Goal: Information Seeking & Learning: Compare options

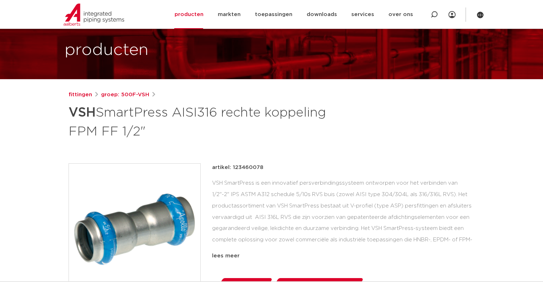
click at [254, 191] on div "VSH SmartPress is een innovatief persverbindingssysteem ontworpen voor het verb…" at bounding box center [343, 213] width 263 height 71
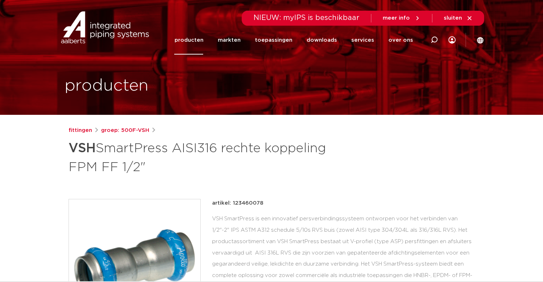
scroll to position [71, 0]
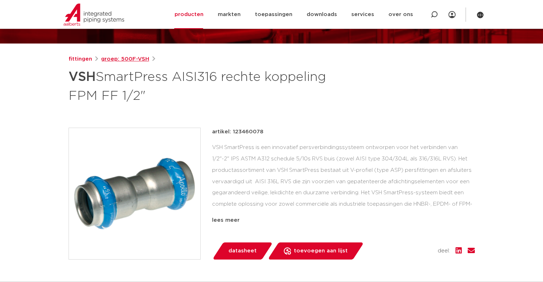
click at [125, 57] on link "groep: 500F-VSH" at bounding box center [125, 59] width 48 height 9
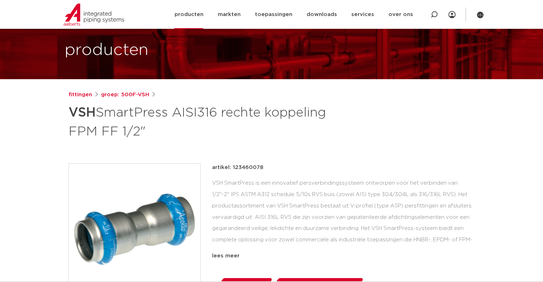
click at [194, 15] on link "producten" at bounding box center [188, 14] width 29 height 29
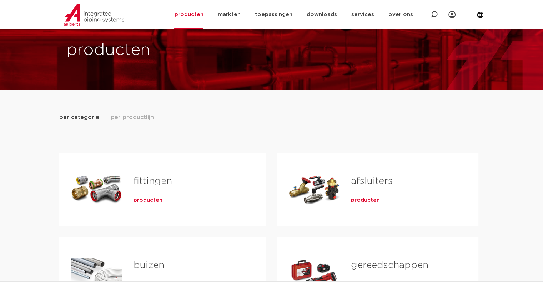
scroll to position [71, 0]
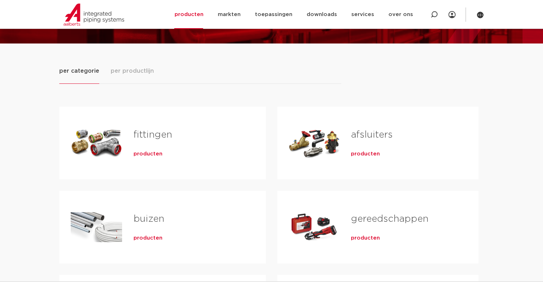
click at [144, 155] on span "producten" at bounding box center [148, 154] width 29 height 7
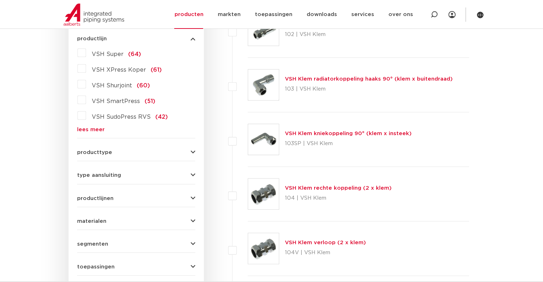
scroll to position [250, 0]
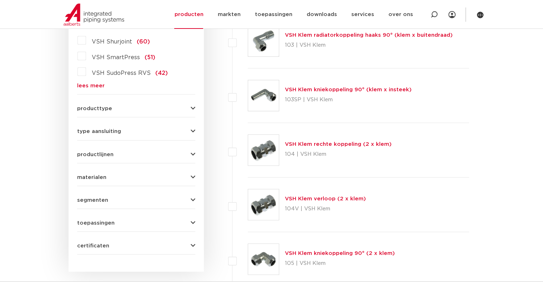
click at [131, 176] on button "materialen" at bounding box center [136, 177] width 118 height 5
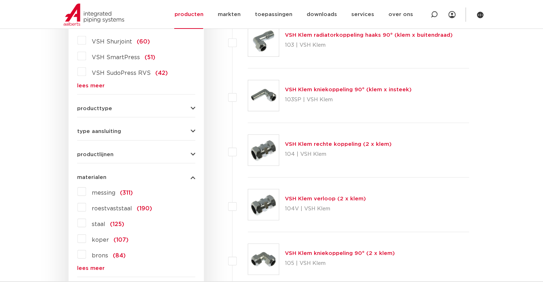
click at [86, 207] on label "roestvaststaal (190)" at bounding box center [119, 207] width 66 height 11
click at [0, 0] on input "roestvaststaal (190)" at bounding box center [0, 0] width 0 height 0
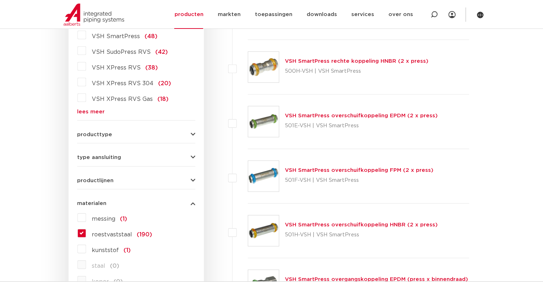
scroll to position [178, 0]
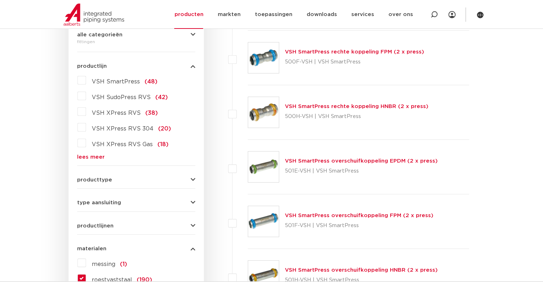
click at [86, 112] on label "VSH XPress RVS (38)" at bounding box center [122, 111] width 72 height 11
click at [0, 0] on input "VSH XPress RVS (38)" at bounding box center [0, 0] width 0 height 0
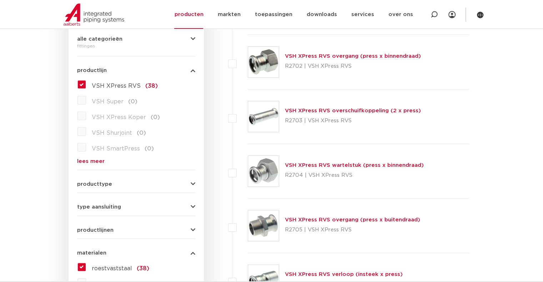
scroll to position [178, 0]
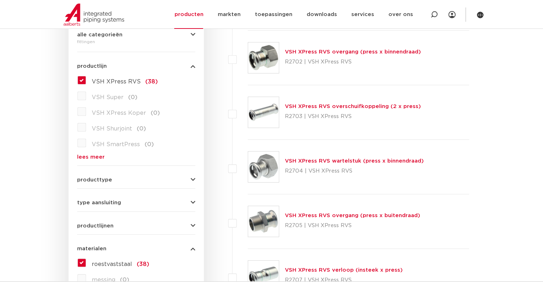
drag, startPoint x: 81, startPoint y: 82, endPoint x: 81, endPoint y: 89, distance: 7.1
click at [86, 82] on label "VSH XPress RVS (38)" at bounding box center [122, 80] width 72 height 11
click at [0, 0] on input "VSH XPress RVS (38)" at bounding box center [0, 0] width 0 height 0
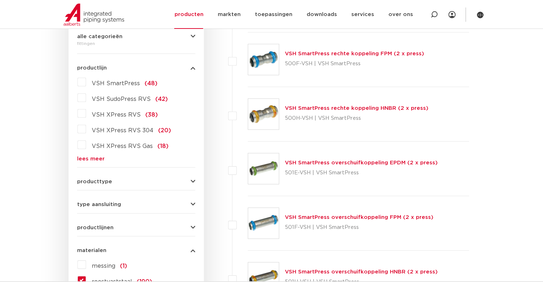
scroll to position [178, 0]
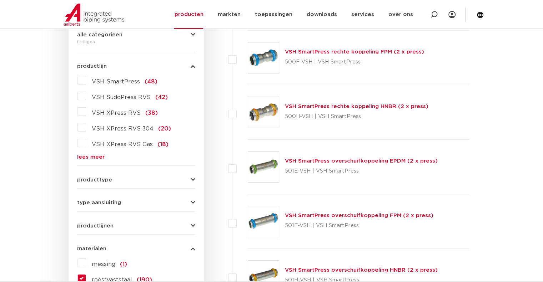
click at [86, 114] on label "VSH XPress RVS (38)" at bounding box center [122, 111] width 72 height 11
click at [0, 0] on input "VSH XPress RVS (38)" at bounding box center [0, 0] width 0 height 0
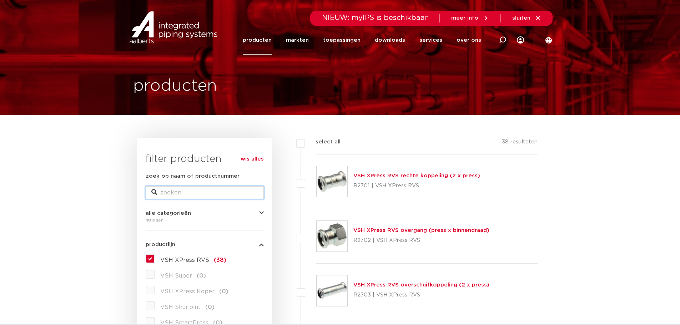
click at [212, 190] on input "zoek op naam of productnummer" at bounding box center [205, 192] width 118 height 13
type input "r2767"
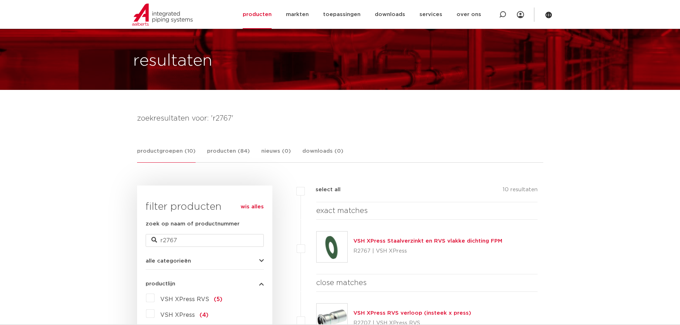
scroll to position [71, 0]
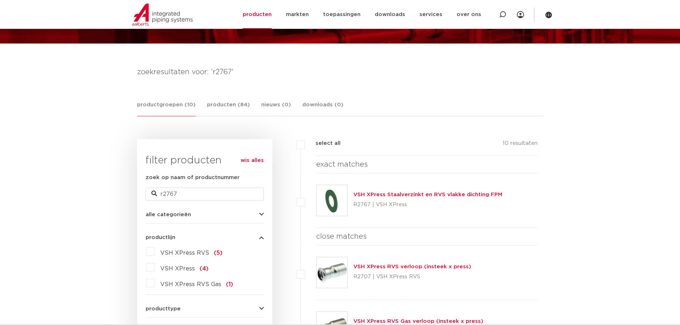
click at [333, 202] on img at bounding box center [332, 200] width 31 height 31
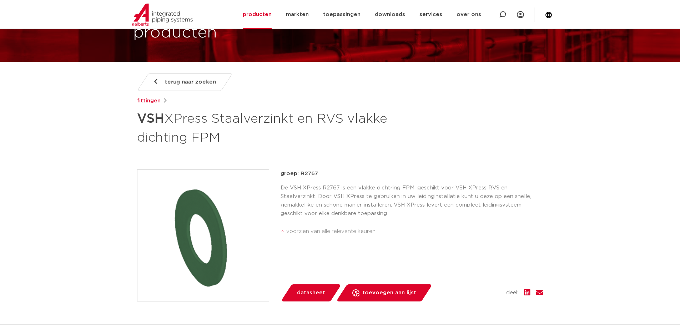
scroll to position [71, 0]
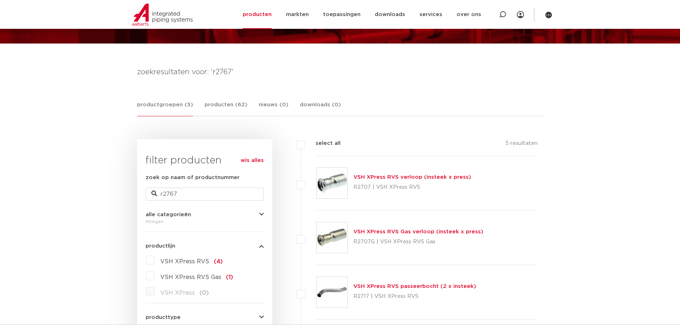
scroll to position [107, 0]
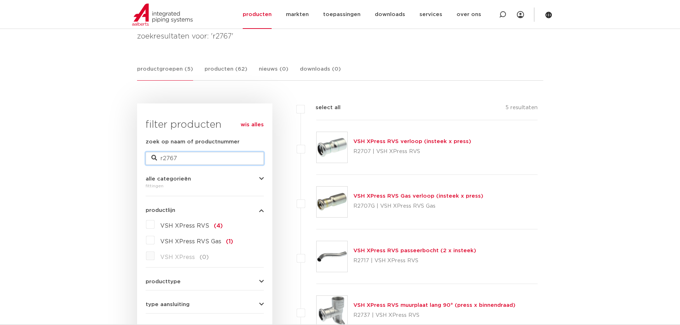
click at [172, 156] on input "r2767" at bounding box center [205, 158] width 118 height 13
type input "r2764"
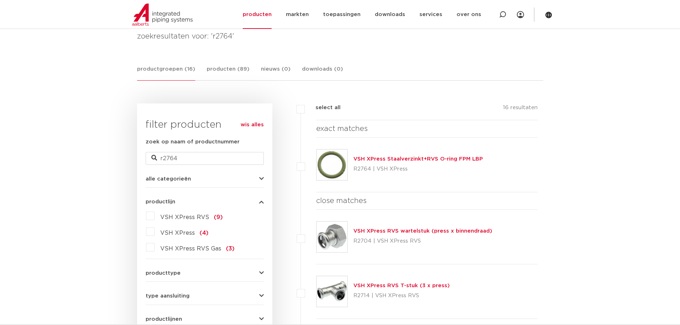
scroll to position [107, 0]
drag, startPoint x: 176, startPoint y: 158, endPoint x: 169, endPoint y: 157, distance: 7.6
click at [169, 157] on input "r2764" at bounding box center [205, 158] width 118 height 13
type input "r2708"
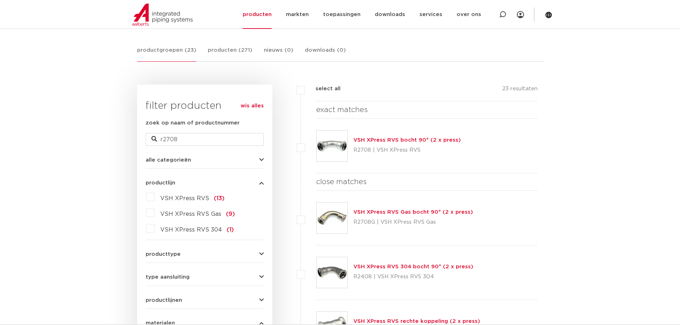
scroll to position [143, 0]
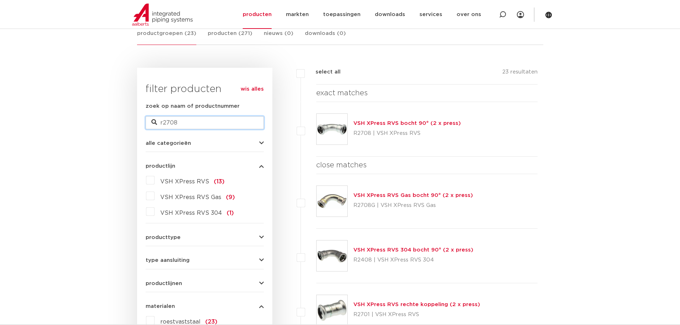
drag, startPoint x: 178, startPoint y: 122, endPoint x: 130, endPoint y: 117, distance: 48.8
type input "smartpress"
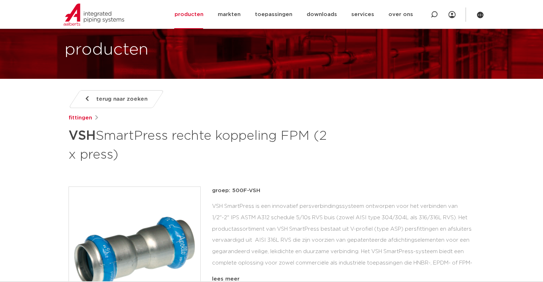
scroll to position [36, 0]
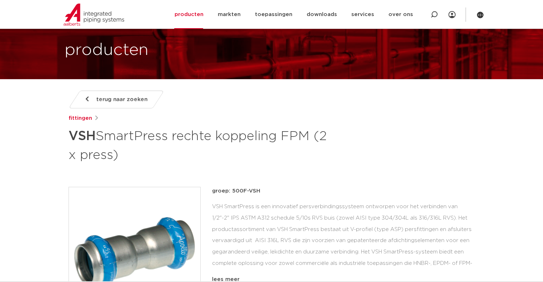
click at [102, 100] on span "terug naar zoeken" at bounding box center [121, 99] width 51 height 11
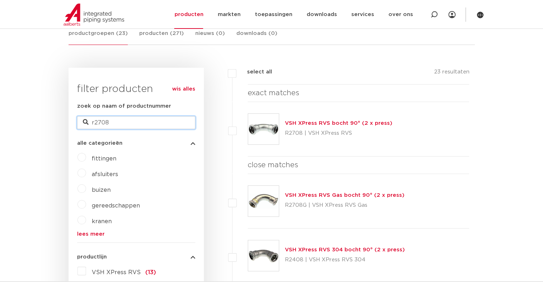
drag, startPoint x: 112, startPoint y: 121, endPoint x: 41, endPoint y: 117, distance: 70.8
click at [117, 122] on input "r2708" at bounding box center [136, 122] width 118 height 13
type input "r"
type input "rvs bocht"
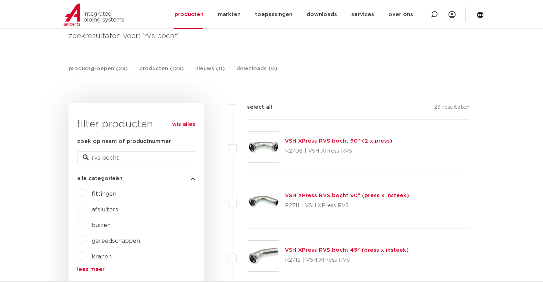
scroll to position [107, 0]
click at [126, 159] on input "rvs bocht" at bounding box center [136, 158] width 118 height 13
type input "rvs elbow"
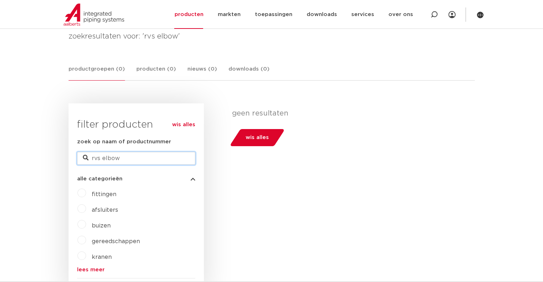
drag, startPoint x: 121, startPoint y: 160, endPoint x: 73, endPoint y: 158, distance: 47.5
click at [73, 158] on div "wis alles filter producten zoek op naam of productnummer rvs elbow alle categor…" at bounding box center [136, 200] width 135 height 192
type input "90"
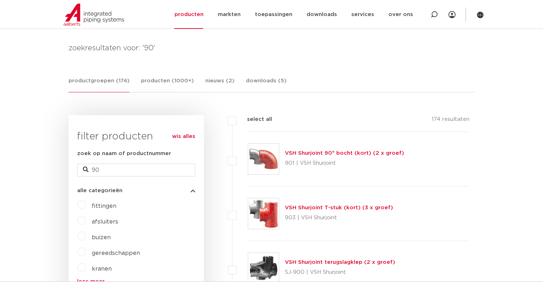
scroll to position [107, 0]
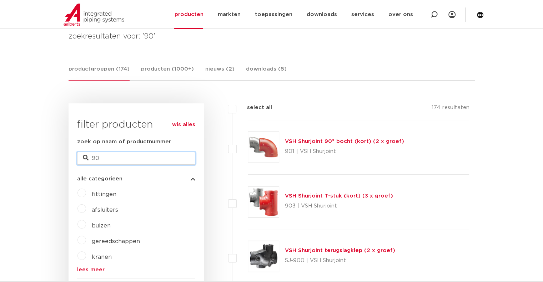
drag, startPoint x: 116, startPoint y: 158, endPoint x: 11, endPoint y: 151, distance: 105.2
type input "2708"
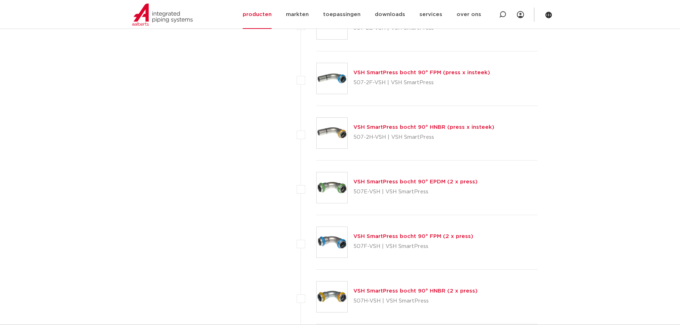
scroll to position [1249, 0]
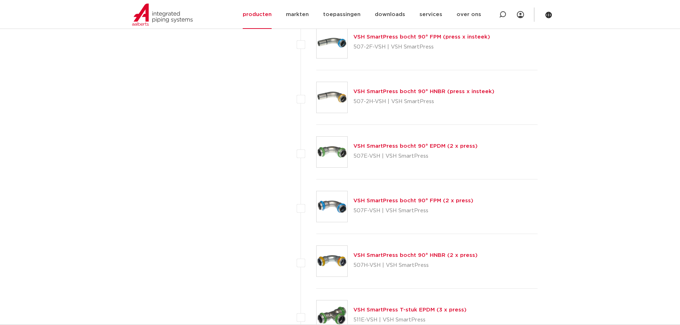
drag, startPoint x: 355, startPoint y: 210, endPoint x: 379, endPoint y: 210, distance: 24.6
click at [380, 210] on p "507F-VSH | VSH SmartPress" at bounding box center [413, 210] width 120 height 11
copy p "507F-VSH"
click at [369, 200] on link "VSH SmartPress bocht 90° FPM (2 x press)" at bounding box center [413, 200] width 120 height 5
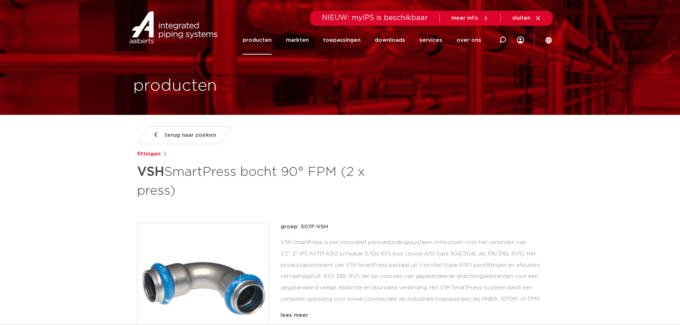
drag, startPoint x: 139, startPoint y: 170, endPoint x: 334, endPoint y: 191, distance: 196.8
click at [334, 191] on h1 "VSH SmartPress bocht 90° FPM (2 x press)" at bounding box center [271, 180] width 268 height 39
copy h1 "VSH SmartPress bocht 90° FPM (2 x press)"
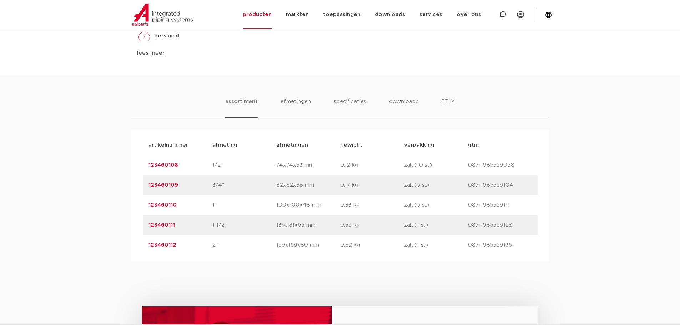
scroll to position [428, 0]
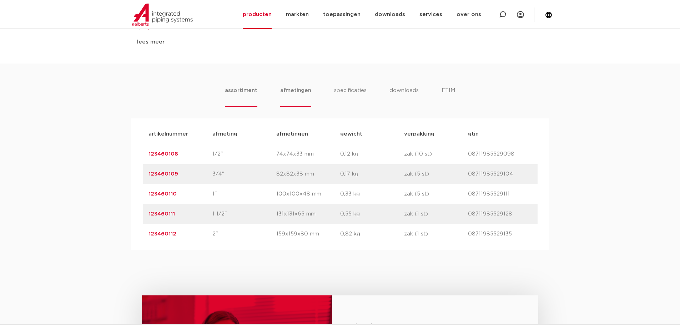
drag, startPoint x: 291, startPoint y: 89, endPoint x: 289, endPoint y: 103, distance: 14.4
click at [292, 89] on li "afmetingen" at bounding box center [295, 96] width 31 height 20
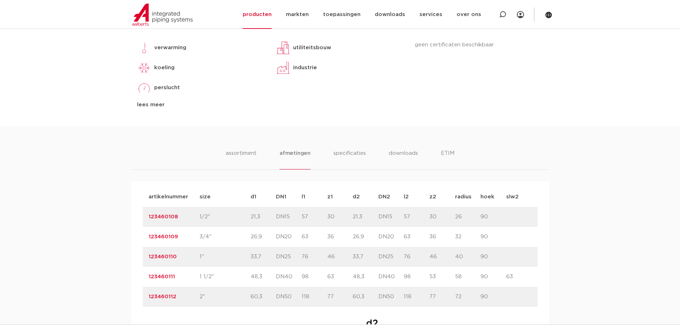
scroll to position [393, 0]
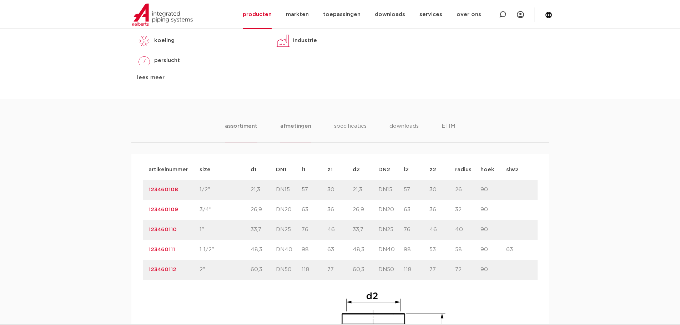
drag, startPoint x: 234, startPoint y: 129, endPoint x: 231, endPoint y: 131, distance: 3.8
click at [234, 129] on li "assortiment" at bounding box center [241, 132] width 32 height 20
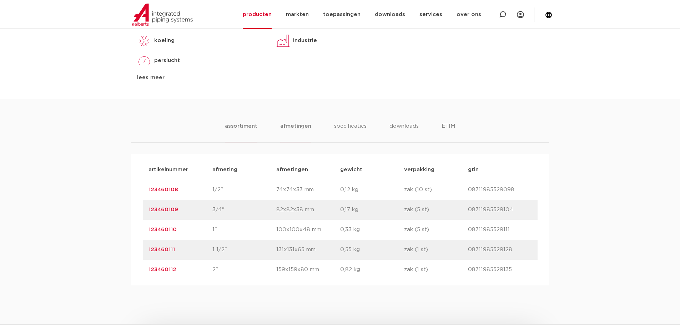
click at [302, 126] on li "afmetingen" at bounding box center [295, 132] width 31 height 20
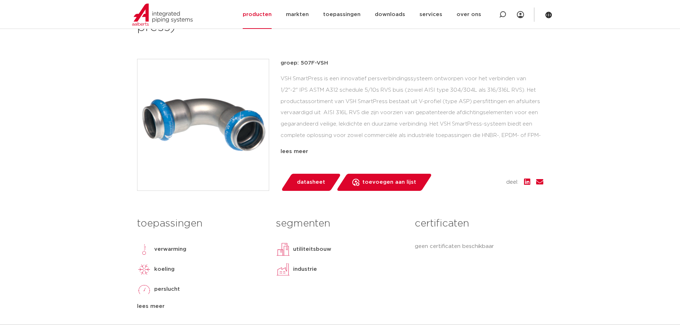
scroll to position [143, 0]
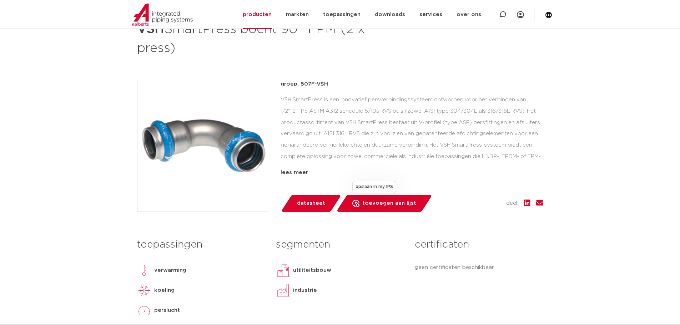
click at [354, 203] on div at bounding box center [355, 203] width 7 height 7
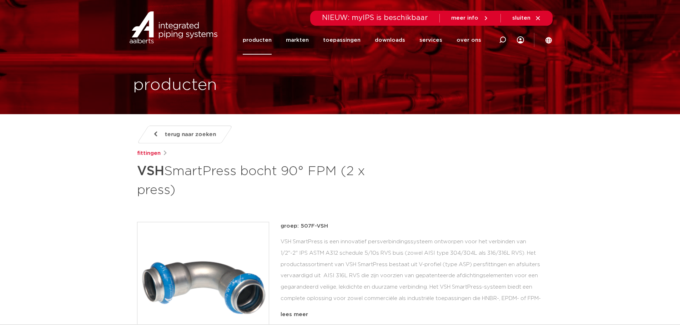
scroll to position [0, 0]
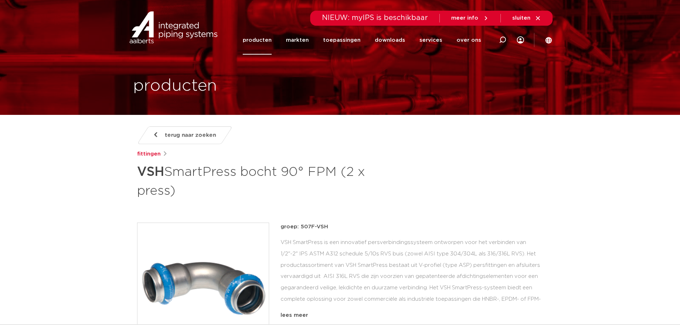
click at [158, 135] on link "terug naar zoeken" at bounding box center [185, 135] width 96 height 18
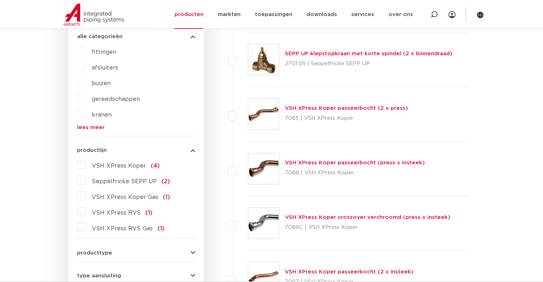
scroll to position [250, 0]
click at [86, 212] on label "VSH XPress RVS (1)" at bounding box center [119, 211] width 66 height 11
click at [0, 0] on input "VSH XPress RVS (1)" at bounding box center [0, 0] width 0 height 0
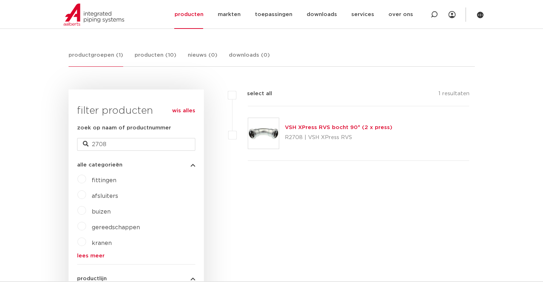
scroll to position [107, 0]
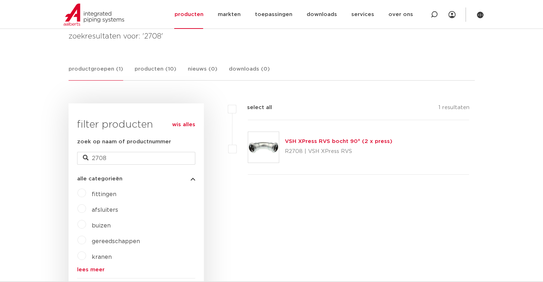
click at [303, 141] on link "VSH XPress RVS bocht 90° (2 x press)" at bounding box center [338, 141] width 107 height 5
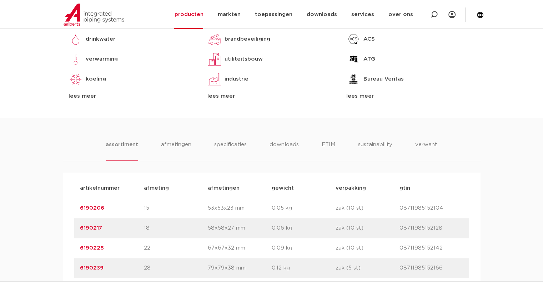
scroll to position [393, 0]
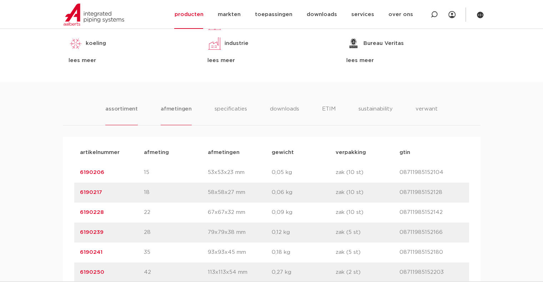
click at [180, 110] on li "afmetingen" at bounding box center [176, 115] width 31 height 20
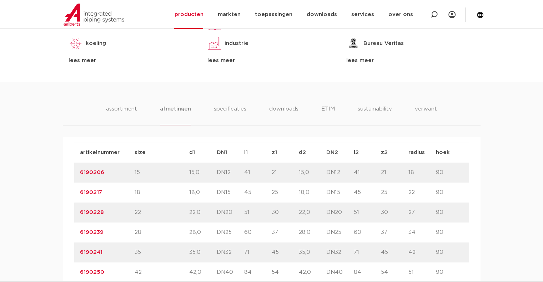
scroll to position [428, 0]
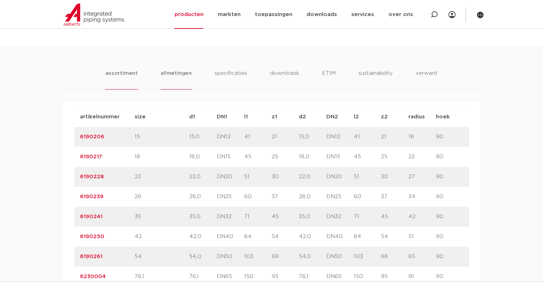
click at [121, 74] on li "assortiment" at bounding box center [121, 79] width 32 height 20
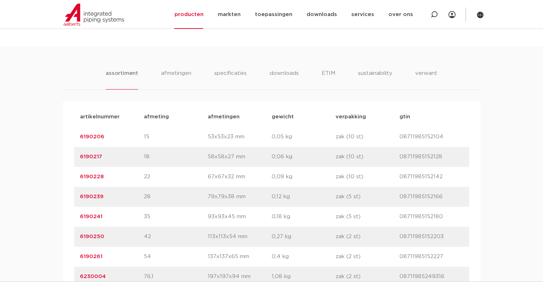
drag, startPoint x: 208, startPoint y: 176, endPoint x: 248, endPoint y: 177, distance: 40.0
click at [248, 177] on p "67x67x32 mm" at bounding box center [240, 177] width 64 height 9
click at [94, 176] on link "6190228" at bounding box center [92, 176] width 24 height 5
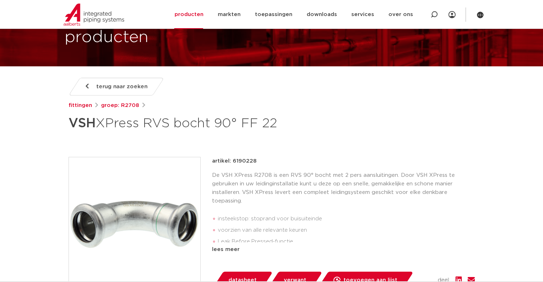
scroll to position [36, 0]
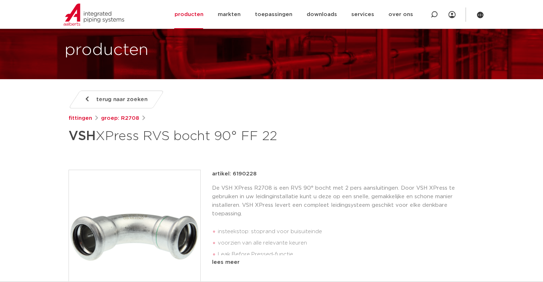
click at [118, 101] on span "terug naar zoeken" at bounding box center [121, 99] width 51 height 11
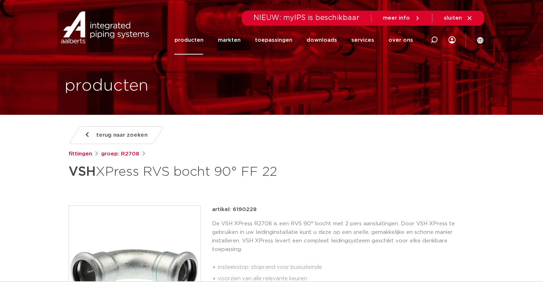
click at [87, 131] on link "terug naar zoeken" at bounding box center [116, 135] width 96 height 18
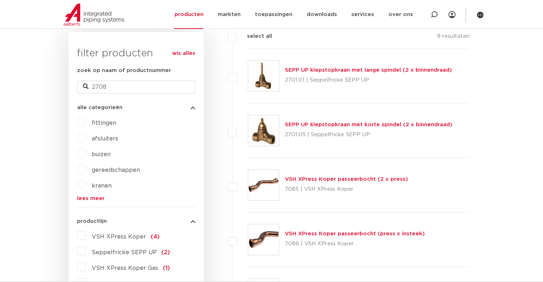
scroll to position [286, 0]
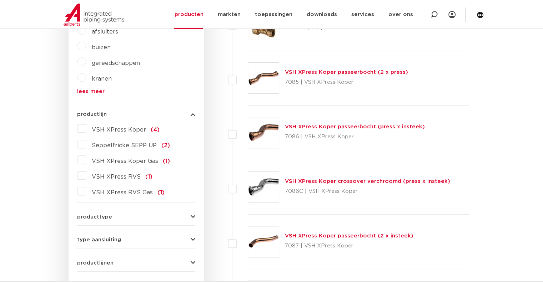
click at [86, 175] on label "VSH XPress RVS (1)" at bounding box center [119, 175] width 66 height 11
click at [0, 0] on input "VSH XPress RVS (1)" at bounding box center [0, 0] width 0 height 0
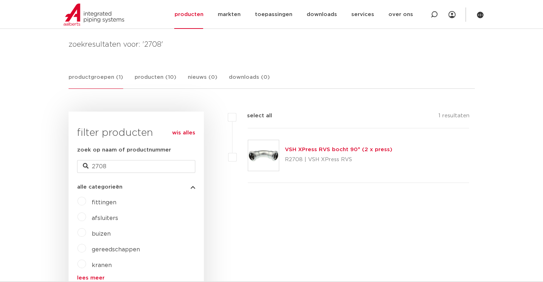
scroll to position [71, 0]
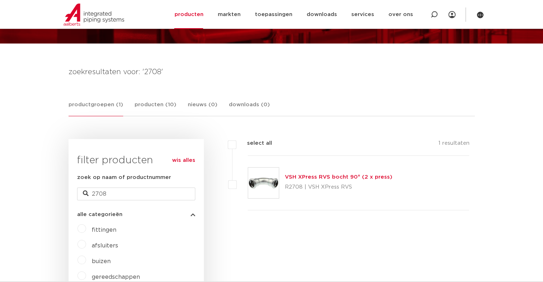
click at [323, 178] on link "VSH XPress RVS bocht 90° (2 x press)" at bounding box center [338, 177] width 107 height 5
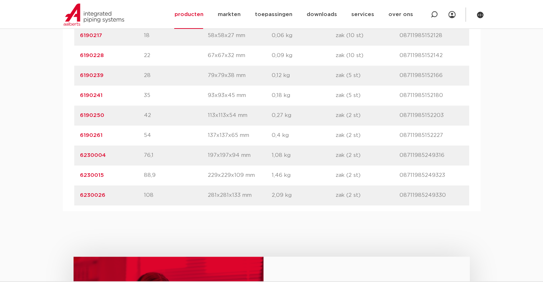
scroll to position [428, 0]
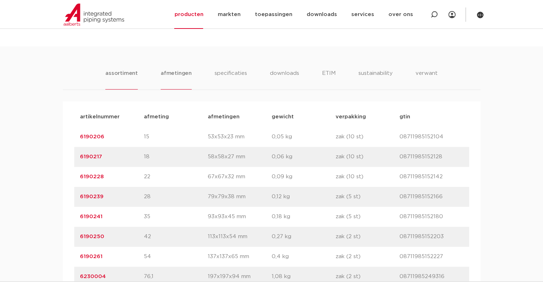
click at [174, 75] on li "afmetingen" at bounding box center [176, 79] width 31 height 20
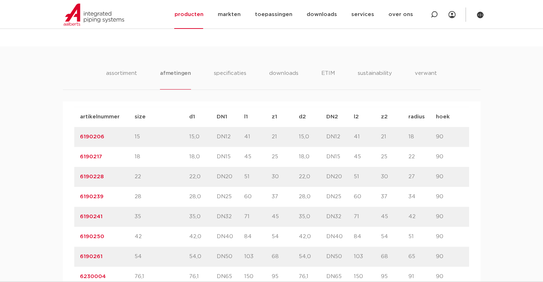
scroll to position [464, 0]
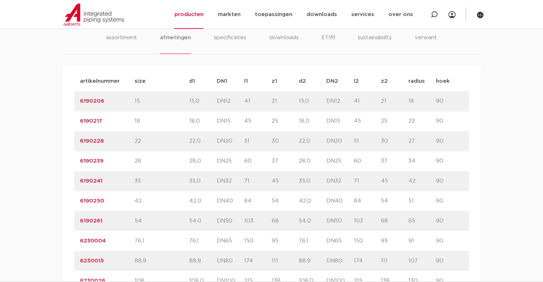
drag, startPoint x: 191, startPoint y: 141, endPoint x: 186, endPoint y: 151, distance: 11.0
click at [202, 141] on p "22,0" at bounding box center [202, 141] width 27 height 9
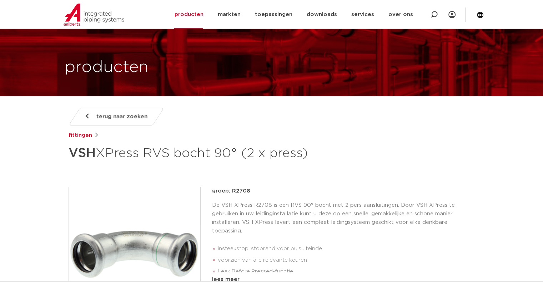
scroll to position [0, 0]
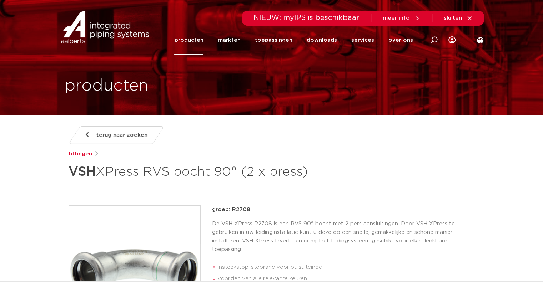
click at [89, 137] on link "terug naar zoeken" at bounding box center [116, 135] width 96 height 18
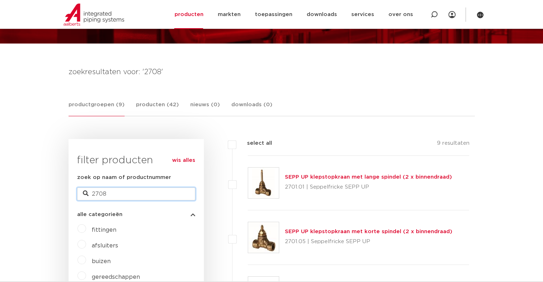
click at [111, 191] on input "2708" at bounding box center [136, 194] width 118 height 13
type input "2735"
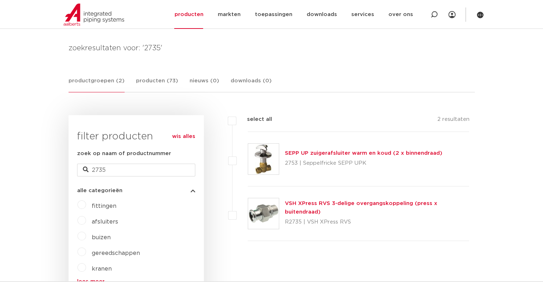
scroll to position [143, 0]
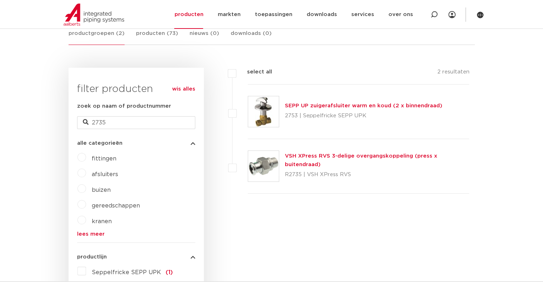
click at [271, 167] on img at bounding box center [263, 166] width 31 height 31
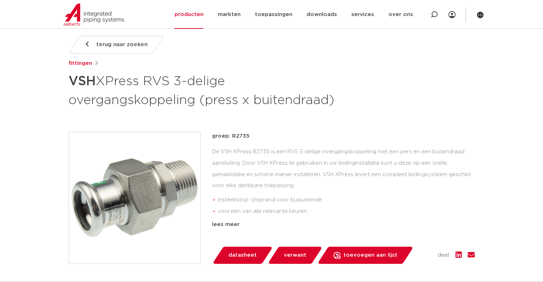
scroll to position [107, 0]
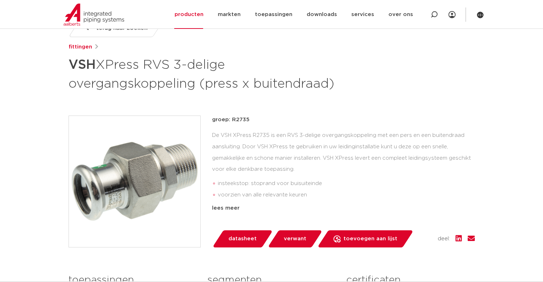
click at [379, 98] on div "terug naar zoeken fittingen VSH XPress RVS 3-delige overgangskoppeling (press x…" at bounding box center [272, 202] width 418 height 366
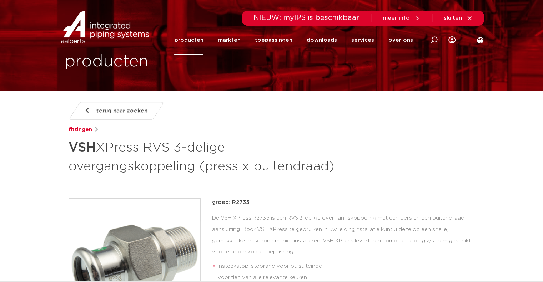
scroll to position [0, 0]
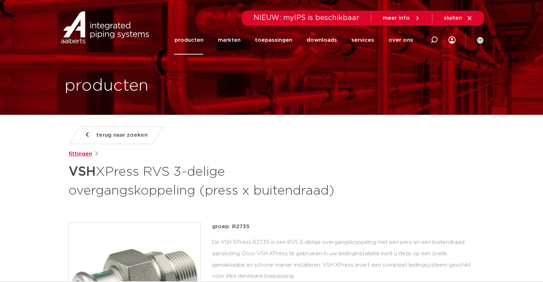
click at [87, 154] on link "fittingen" at bounding box center [81, 154] width 24 height 9
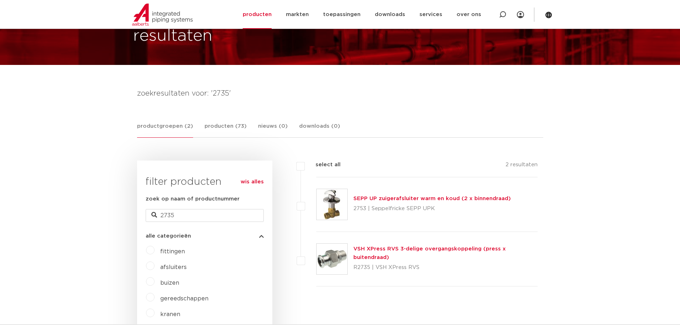
scroll to position [71, 0]
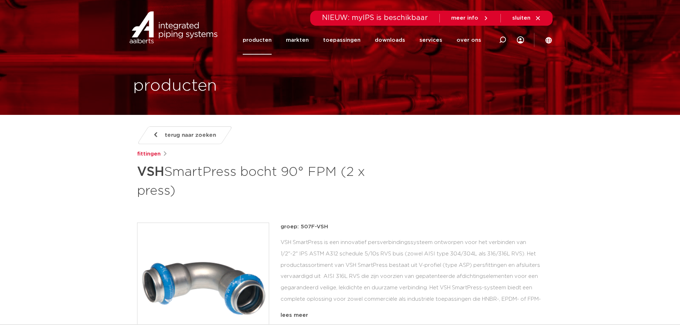
click at [161, 138] on link "terug naar zoeken" at bounding box center [185, 135] width 96 height 18
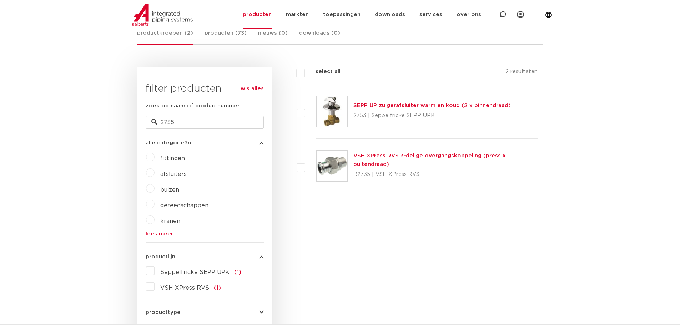
scroll to position [143, 0]
drag, startPoint x: 180, startPoint y: 122, endPoint x: 86, endPoint y: 110, distance: 95.4
click at [185, 122] on input "zoek op naam of productnummer" at bounding box center [205, 122] width 118 height 13
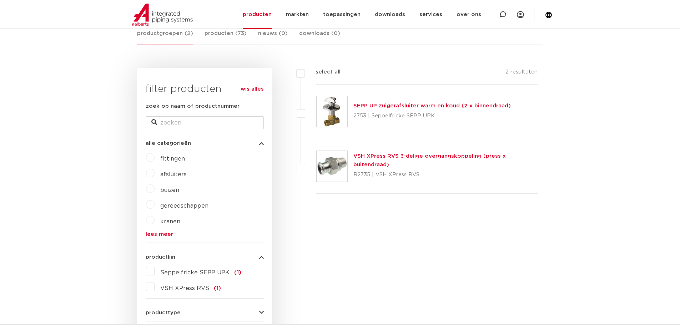
click at [309, 267] on div "filters select all 2 resultaten SEPP UP zuigerafsluiter warm en koud (2 x binne…" at bounding box center [407, 272] width 271 height 408
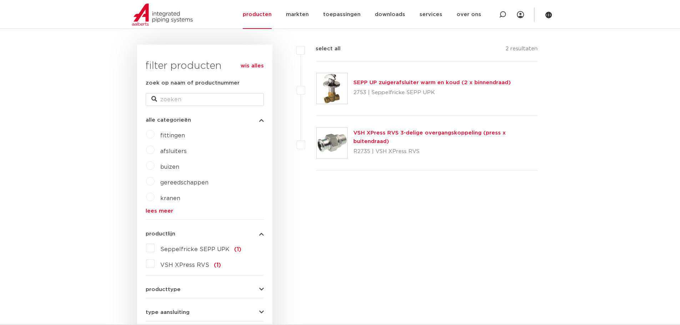
scroll to position [178, 0]
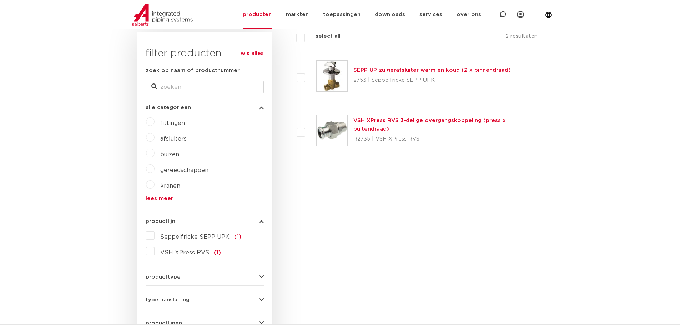
click at [250, 53] on link "wis alles" at bounding box center [252, 53] width 23 height 9
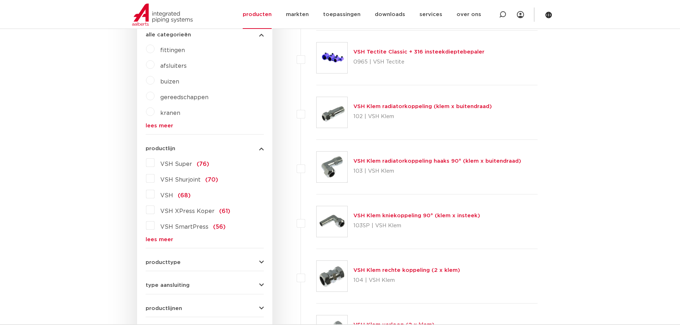
click at [155, 227] on label "VSH SmartPress (56)" at bounding box center [190, 225] width 71 height 11
click at [0, 0] on input "VSH SmartPress (56)" at bounding box center [0, 0] width 0 height 0
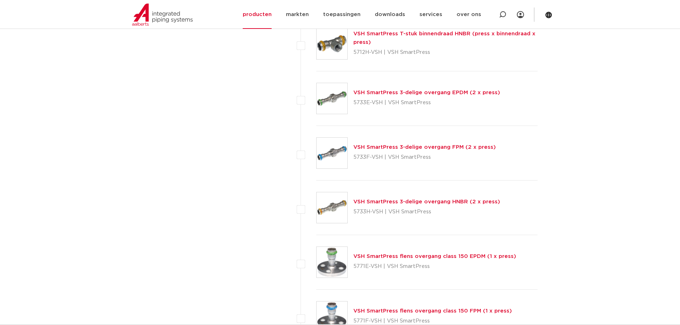
scroll to position [2178, 0]
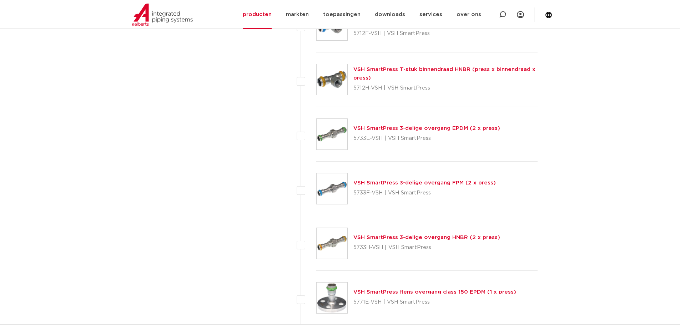
click at [372, 182] on link "VSH SmartPress 3-delige overgang FPM (2 x press)" at bounding box center [424, 182] width 142 height 5
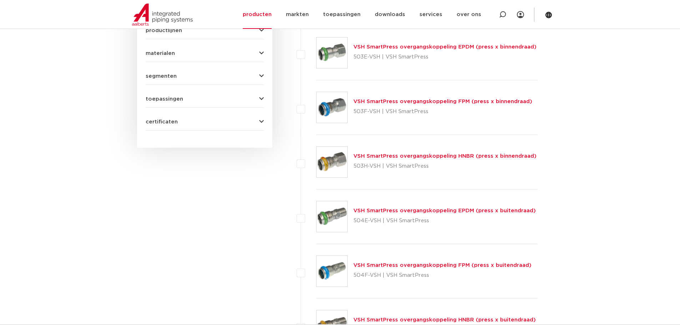
scroll to position [464, 0]
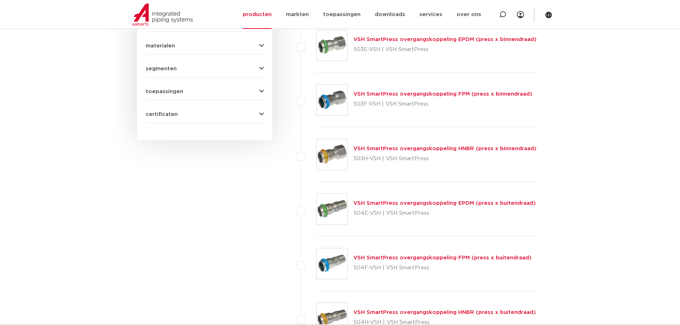
click at [386, 258] on link "VSH SmartPress overgangskoppeling FPM (press x buitendraad)" at bounding box center [442, 257] width 178 height 5
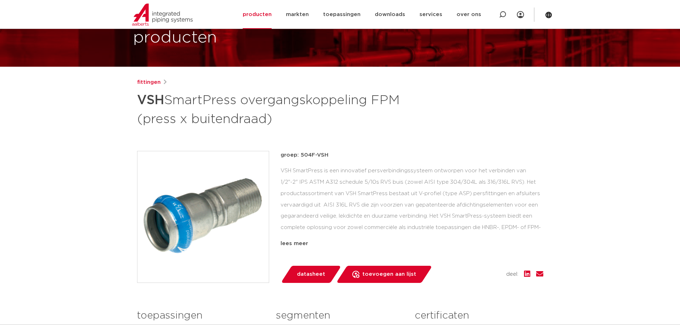
scroll to position [36, 0]
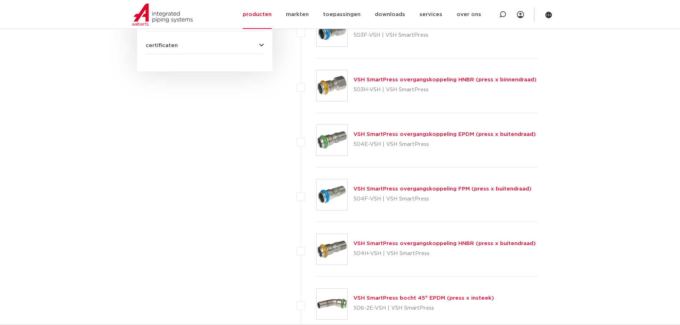
scroll to position [535, 0]
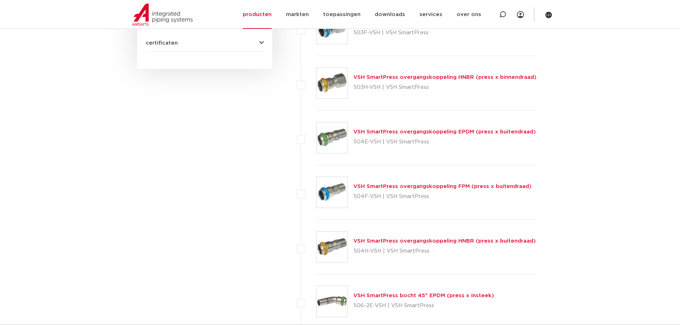
click at [401, 186] on link "VSH SmartPress overgangskoppeling FPM (press x buitendraad)" at bounding box center [442, 186] width 178 height 5
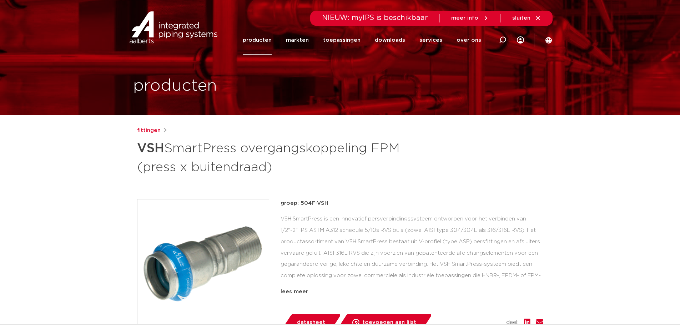
drag, startPoint x: 273, startPoint y: 168, endPoint x: 140, endPoint y: 151, distance: 134.2
click at [140, 151] on h1 "VSH SmartPress overgangskoppeling FPM (press x buitendraad)" at bounding box center [271, 157] width 268 height 39
copy h1 "VSH SmartPress overgangskoppeling FPM (press x buitendraad)"
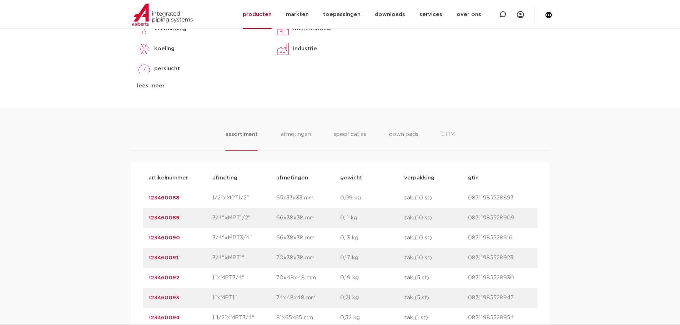
scroll to position [393, 0]
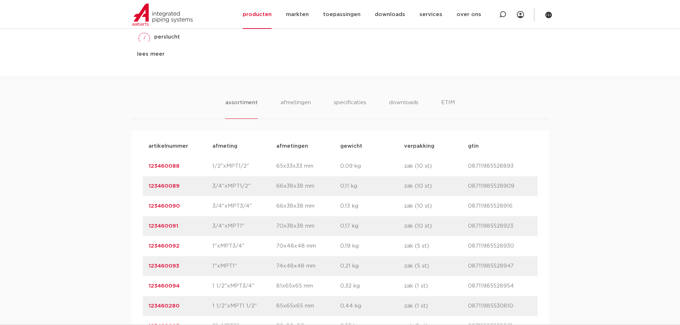
drag, startPoint x: 212, startPoint y: 185, endPoint x: 250, endPoint y: 185, distance: 37.8
click at [250, 185] on p "3/4"xMPT1/2"" at bounding box center [244, 186] width 64 height 9
copy p "3/4"xMPT1/2""
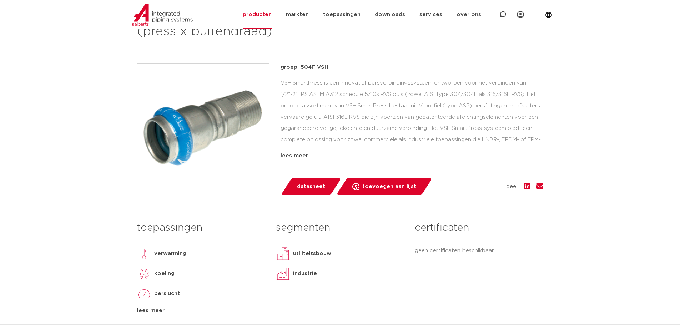
scroll to position [71, 0]
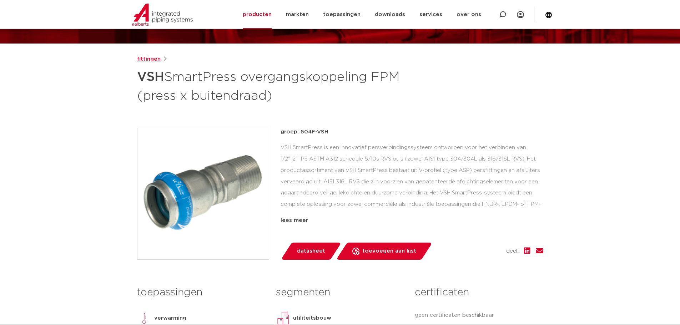
click at [148, 58] on link "fittingen" at bounding box center [149, 59] width 24 height 9
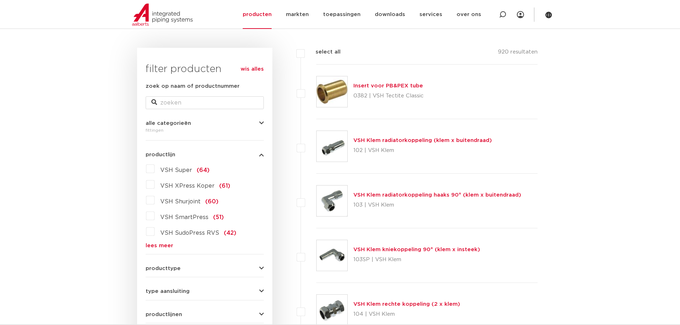
scroll to position [107, 0]
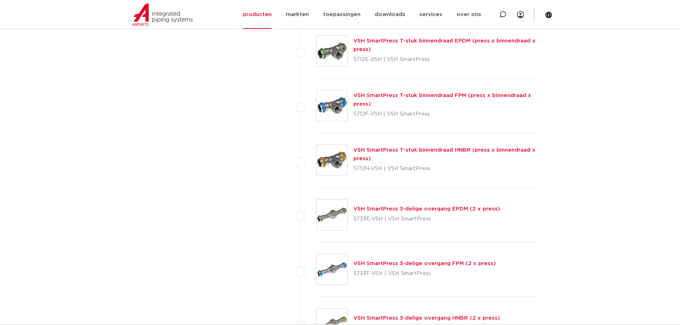
scroll to position [2213, 0]
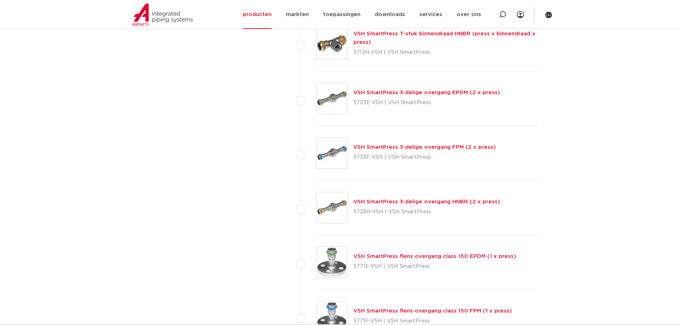
click at [388, 146] on link "VSH SmartPress 3-delige overgang FPM (2 x press)" at bounding box center [424, 147] width 142 height 5
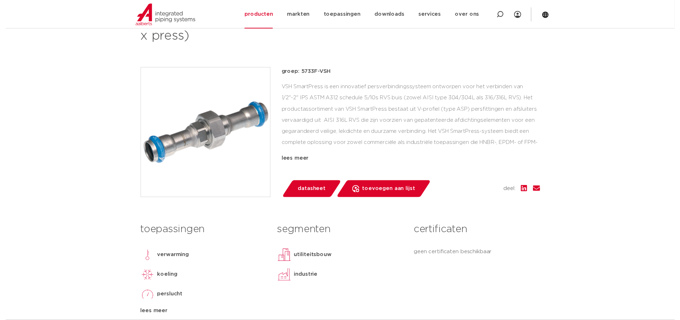
scroll to position [107, 0]
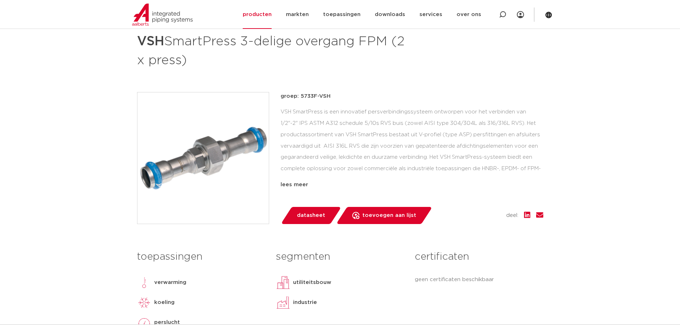
click at [312, 213] on span "datasheet" at bounding box center [311, 215] width 28 height 11
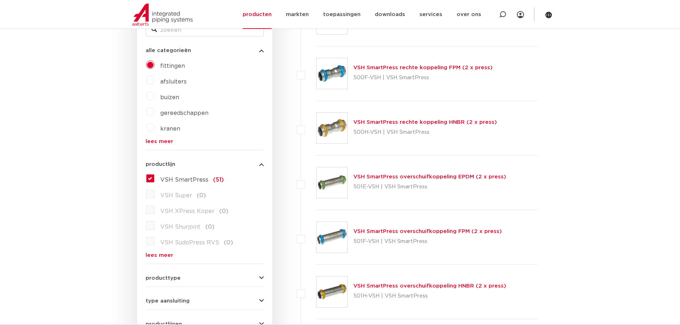
scroll to position [214, 0]
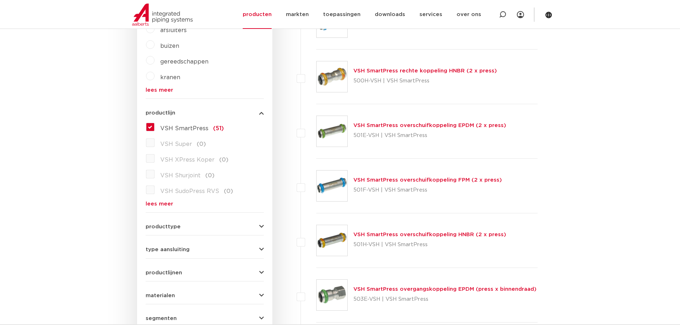
click at [155, 126] on label "VSH SmartPress (51)" at bounding box center [189, 126] width 69 height 11
click at [0, 0] on input "VSH SmartPress (51)" at bounding box center [0, 0] width 0 height 0
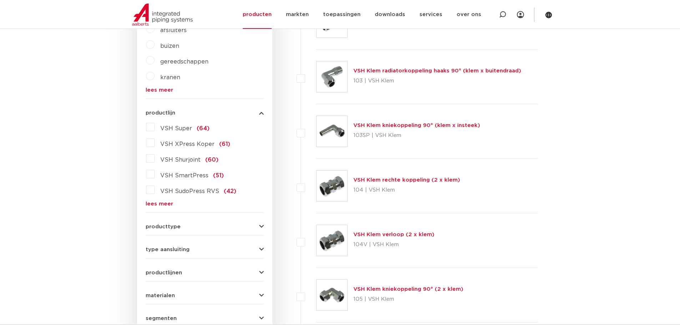
click at [163, 204] on link "lees meer" at bounding box center [205, 203] width 118 height 5
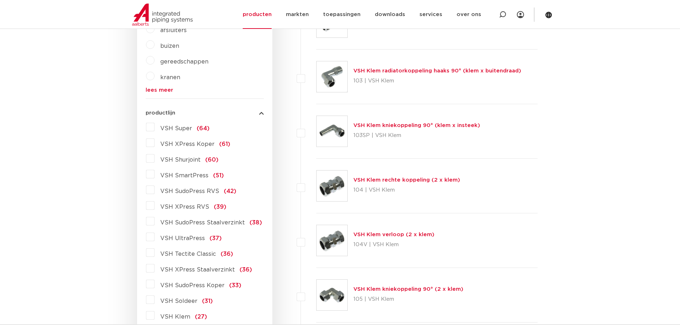
click at [155, 206] on label "VSH XPress RVS (39)" at bounding box center [191, 205] width 72 height 11
click at [0, 0] on input "VSH XPress RVS (39)" at bounding box center [0, 0] width 0 height 0
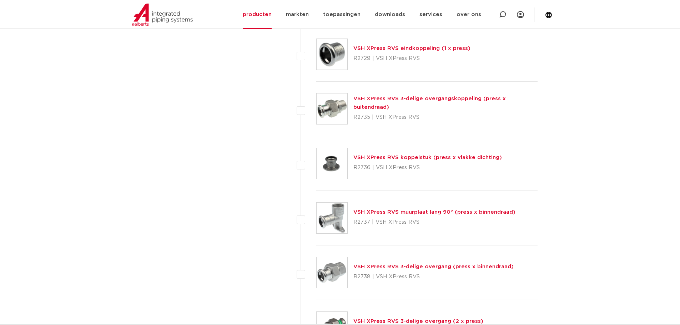
scroll to position [1428, 0]
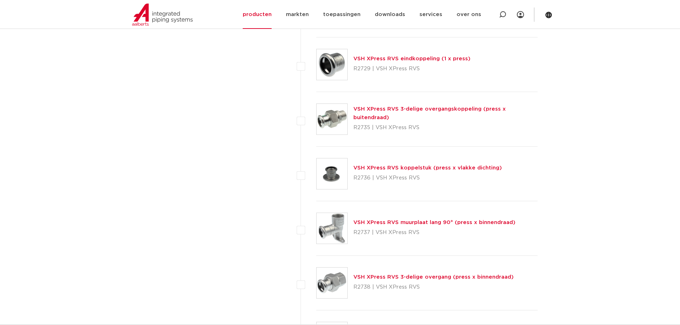
click at [400, 113] on link "VSH XPress RVS 3-delige overgangskoppeling (press x buitendraad)" at bounding box center [429, 113] width 152 height 14
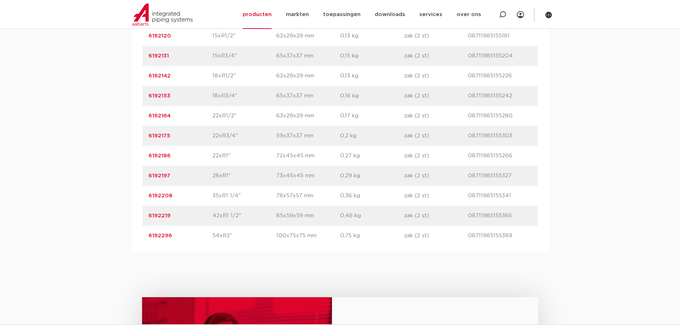
scroll to position [309, 0]
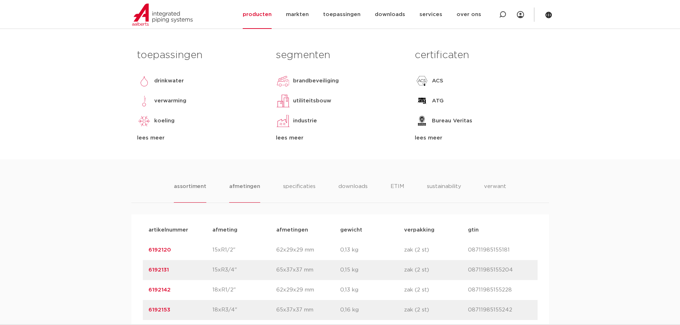
click at [242, 187] on li "afmetingen" at bounding box center [244, 192] width 31 height 20
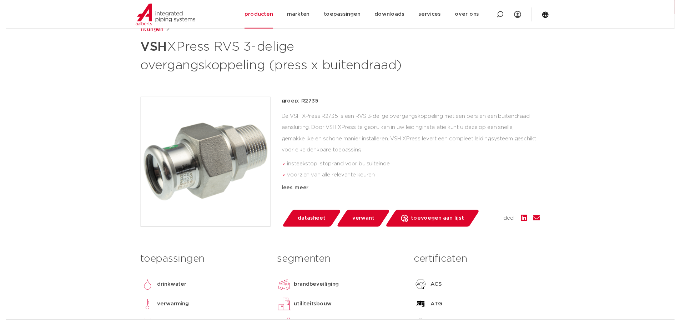
scroll to position [95, 0]
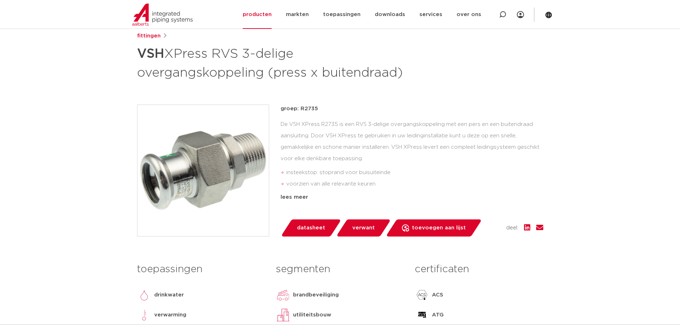
click at [312, 230] on span "datasheet" at bounding box center [311, 227] width 28 height 11
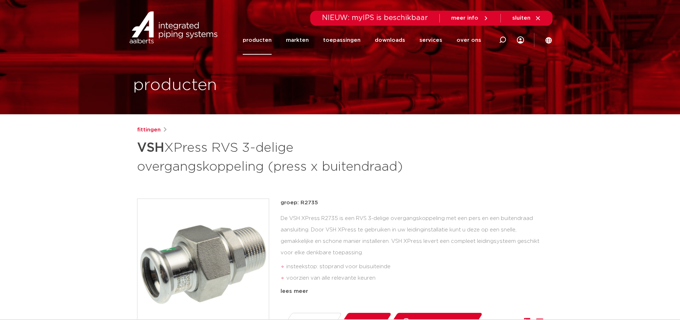
scroll to position [0, 0]
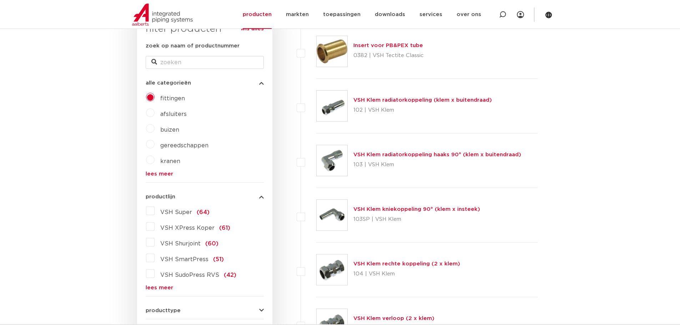
scroll to position [143, 0]
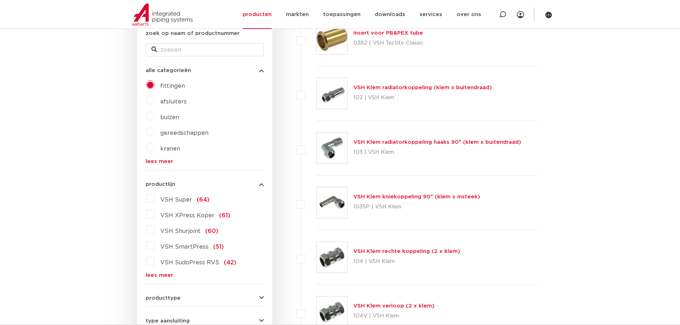
click at [155, 275] on link "lees meer" at bounding box center [205, 275] width 118 height 5
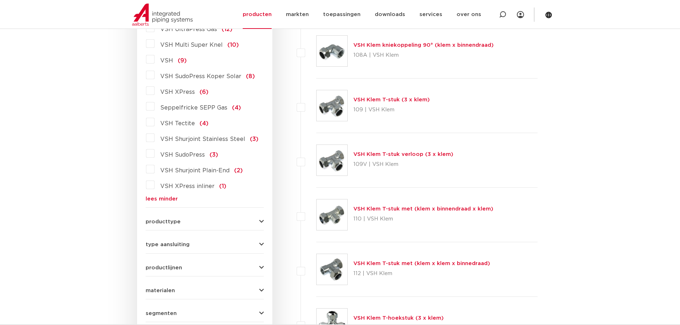
scroll to position [821, 0]
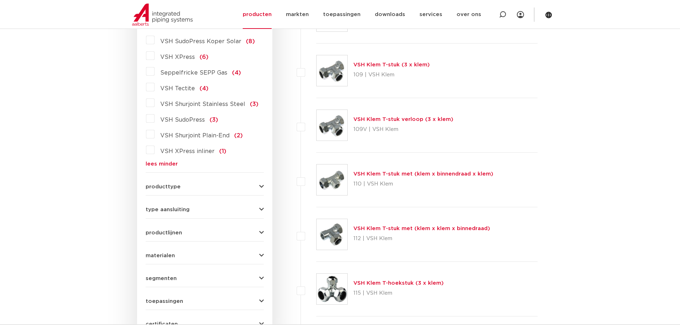
click at [166, 253] on span "materialen" at bounding box center [160, 255] width 29 height 5
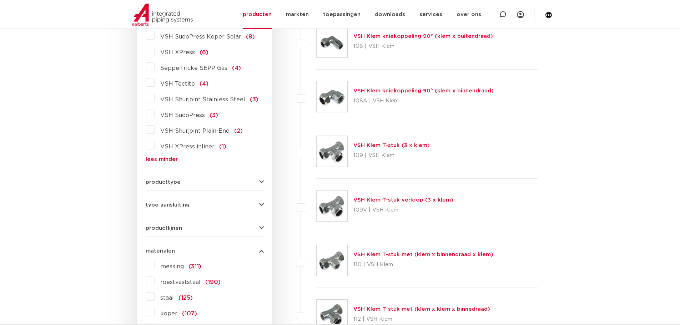
scroll to position [730, 0]
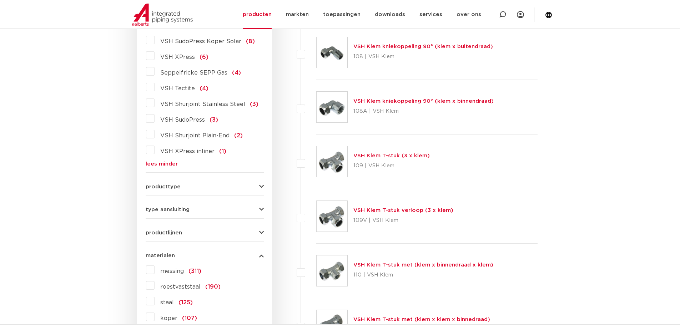
click at [155, 280] on label "roestvaststaal (190)" at bounding box center [188, 285] width 66 height 11
click at [0, 0] on input "roestvaststaal (190)" at bounding box center [0, 0] width 0 height 0
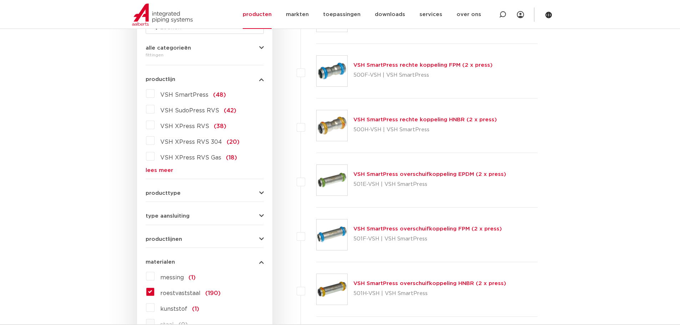
scroll to position [159, 0]
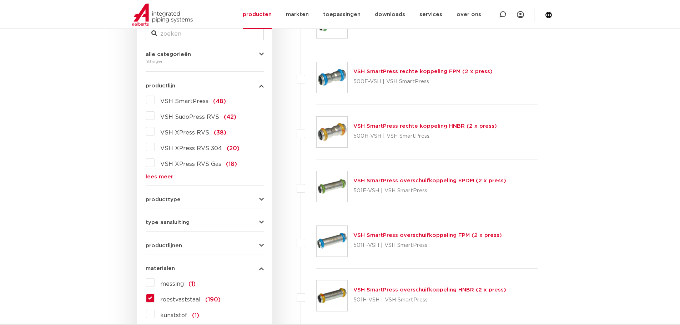
click at [155, 100] on label "VSH SmartPress (48)" at bounding box center [190, 99] width 71 height 11
click at [0, 0] on input "VSH SmartPress (48)" at bounding box center [0, 0] width 0 height 0
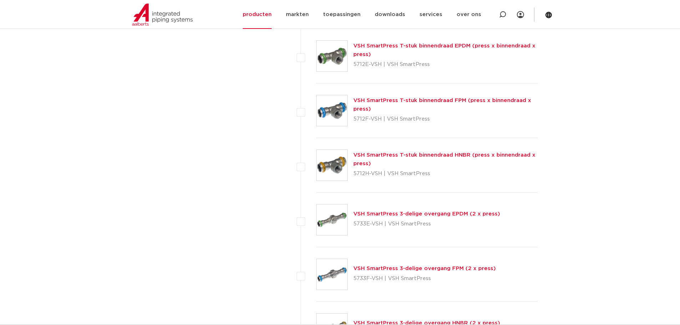
scroll to position [2087, 0]
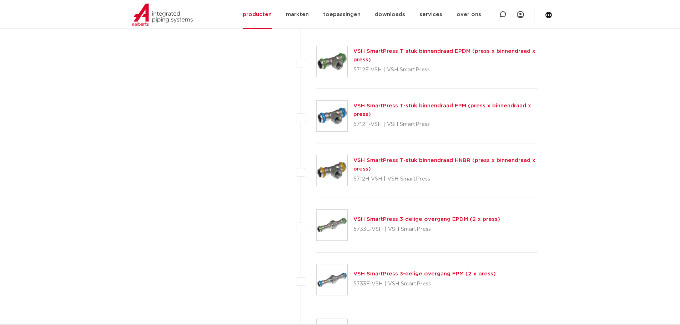
click at [373, 274] on link "VSH SmartPress 3-delige overgang FPM (2 x press)" at bounding box center [424, 273] width 142 height 5
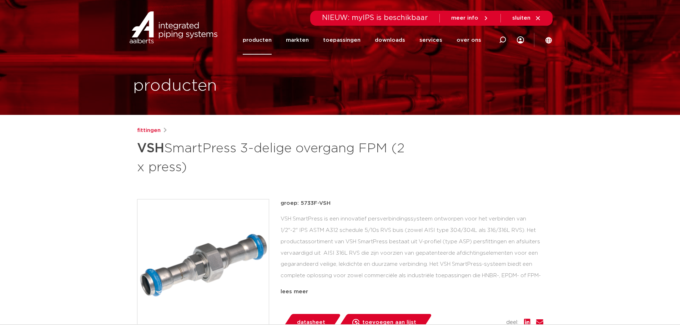
drag, startPoint x: 206, startPoint y: 169, endPoint x: 125, endPoint y: 156, distance: 82.5
copy h1 "VSH SmartPress 3-delige overgang FPM (2 x press)"
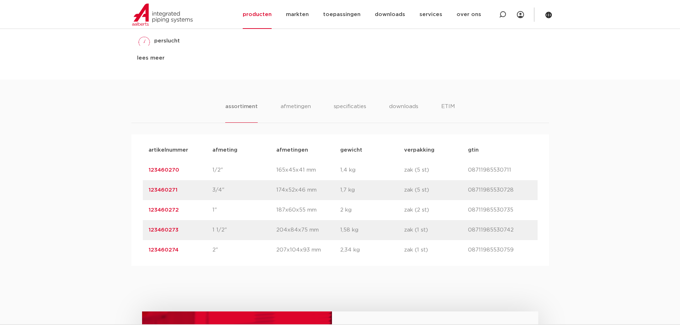
scroll to position [393, 0]
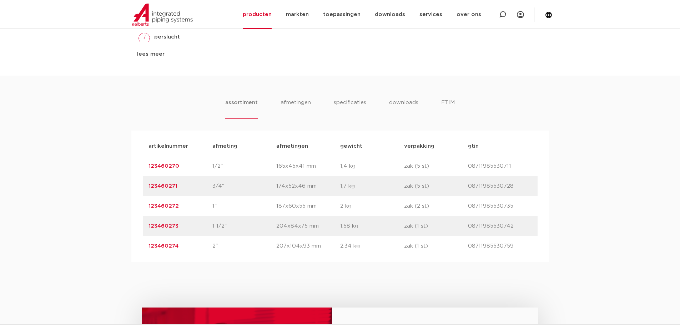
drag, startPoint x: 179, startPoint y: 187, endPoint x: 146, endPoint y: 188, distance: 32.9
click at [146, 188] on div "artikelnummer 123460271 afmeting 3/4" afmetingen 174x52x46 mm gewicht 1,7 kg ve…" at bounding box center [340, 186] width 395 height 20
copy link "123460271"
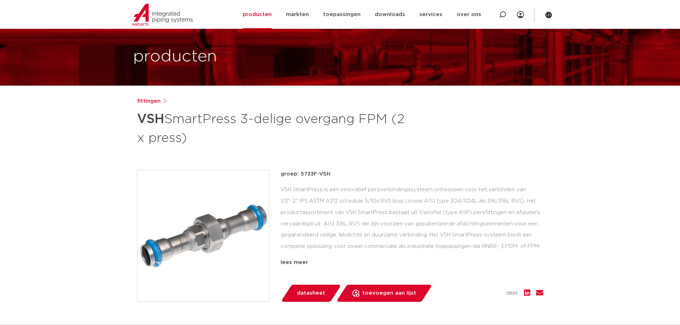
scroll to position [0, 0]
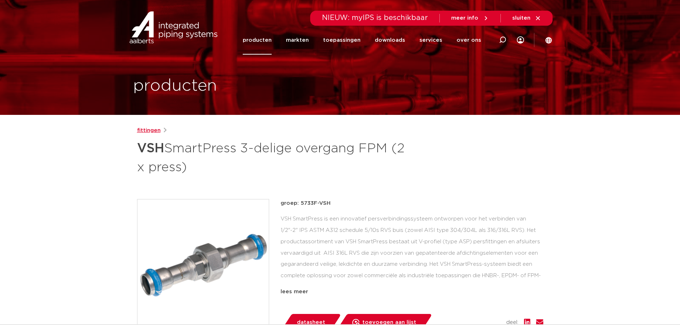
click at [151, 132] on link "fittingen" at bounding box center [149, 130] width 24 height 9
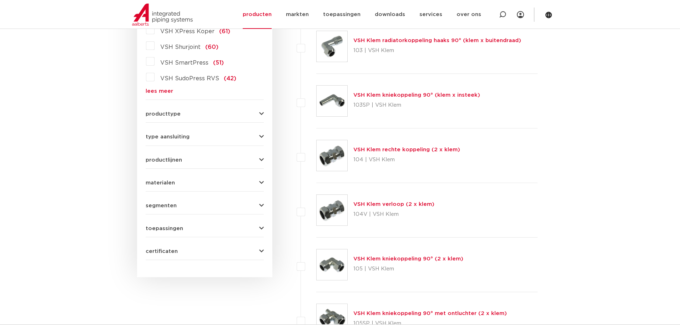
scroll to position [250, 0]
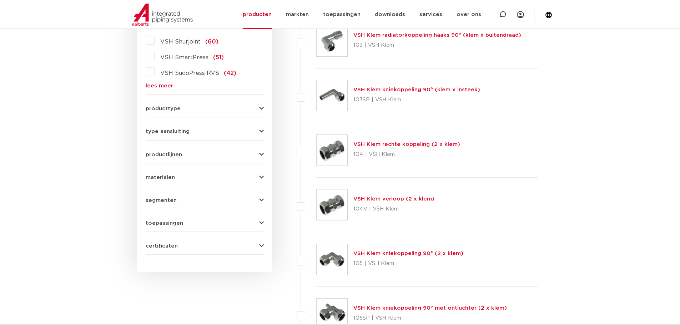
click at [154, 176] on span "materialen" at bounding box center [160, 177] width 29 height 5
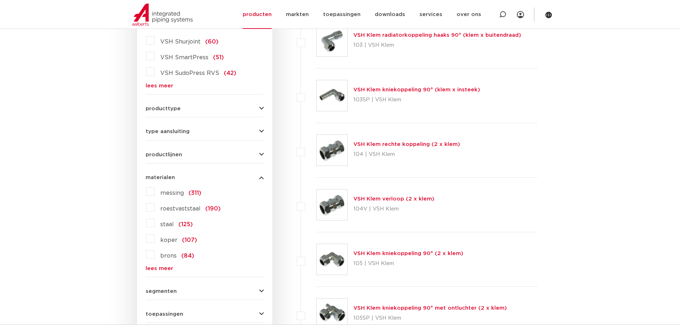
click at [155, 206] on label "roestvaststaal (190)" at bounding box center [188, 207] width 66 height 11
click at [0, 0] on input "roestvaststaal (190)" at bounding box center [0, 0] width 0 height 0
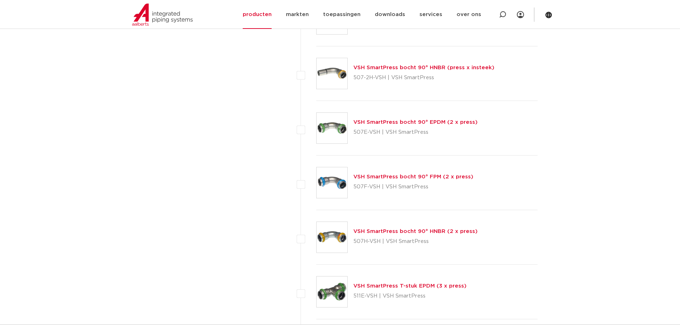
scroll to position [1249, 0]
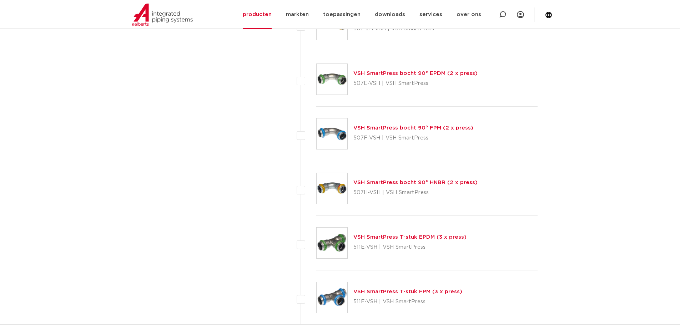
click at [394, 129] on link "VSH SmartPress bocht 90° FPM (2 x press)" at bounding box center [413, 127] width 120 height 5
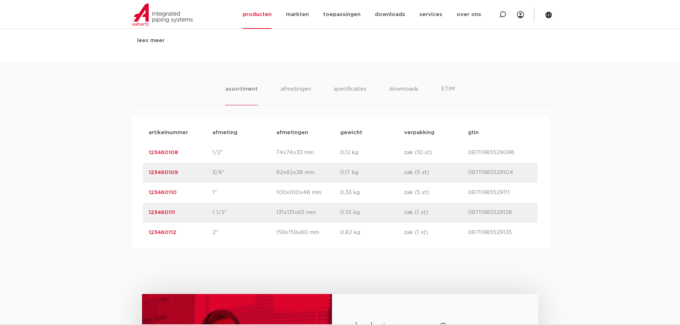
scroll to position [428, 0]
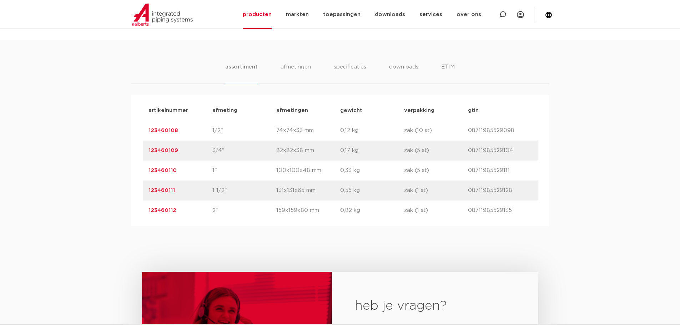
drag, startPoint x: 178, startPoint y: 149, endPoint x: 141, endPoint y: 152, distance: 38.0
click at [141, 152] on div "artikelnummer afmeting [GEOGRAPHIC_DATA] gewicht verpakking gtin artikelnummer …" at bounding box center [340, 160] width 418 height 131
copy link "123460109"
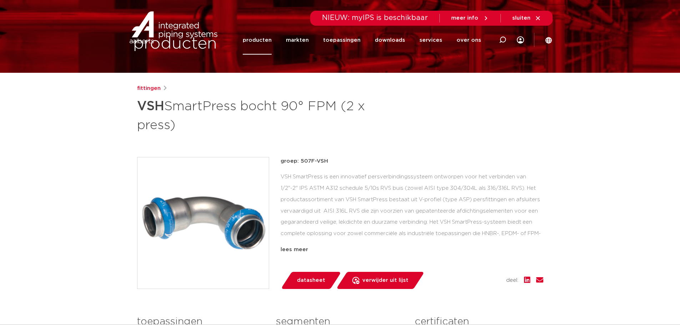
scroll to position [0, 0]
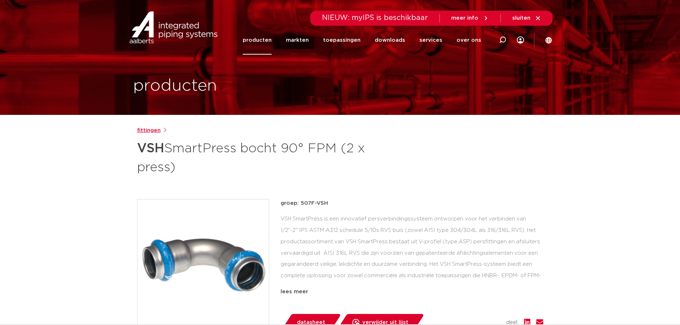
click at [149, 132] on link "fittingen" at bounding box center [149, 130] width 24 height 9
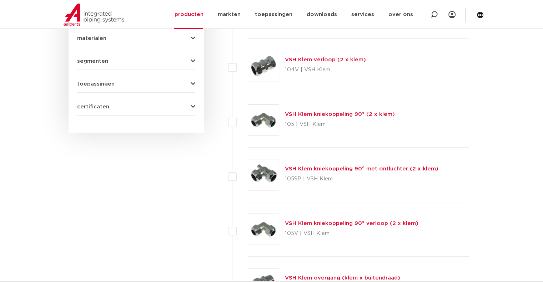
scroll to position [71, 0]
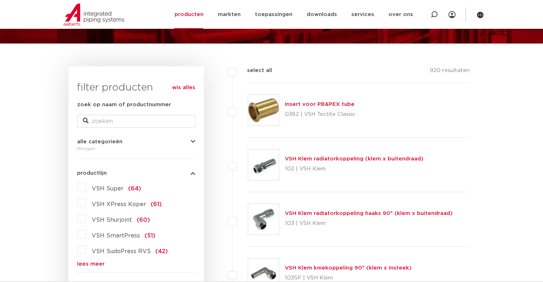
click at [86, 203] on label "VSH XPress Koper (61)" at bounding box center [124, 202] width 76 height 11
click at [0, 0] on input "VSH XPress Koper (61)" at bounding box center [0, 0] width 0 height 0
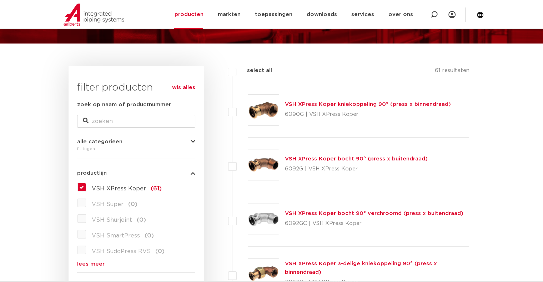
click at [86, 188] on label "VSH XPress Koper (61)" at bounding box center [124, 187] width 76 height 11
click at [0, 0] on input "VSH XPress Koper (61)" at bounding box center [0, 0] width 0 height 0
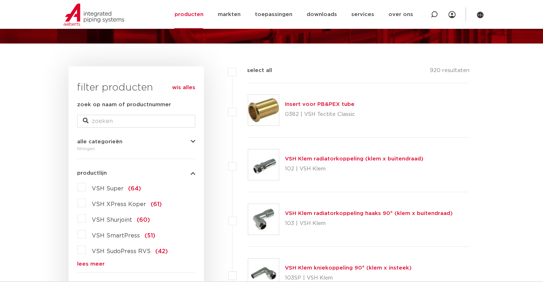
click at [91, 263] on link "lees meer" at bounding box center [136, 264] width 118 height 5
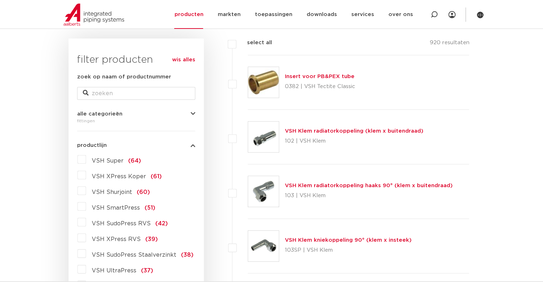
scroll to position [143, 0]
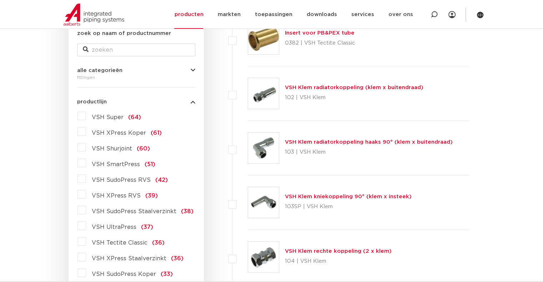
click at [86, 195] on label "VSH XPress RVS (39)" at bounding box center [122, 194] width 72 height 11
click at [0, 0] on input "VSH XPress RVS (39)" at bounding box center [0, 0] width 0 height 0
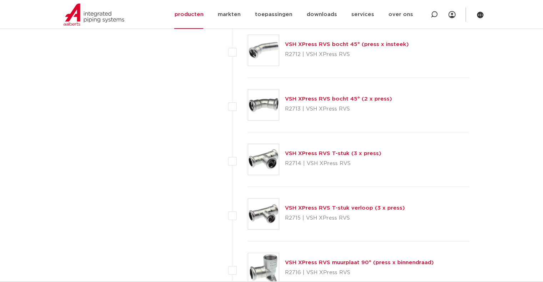
scroll to position [678, 0]
click at [260, 212] on img at bounding box center [263, 213] width 31 height 31
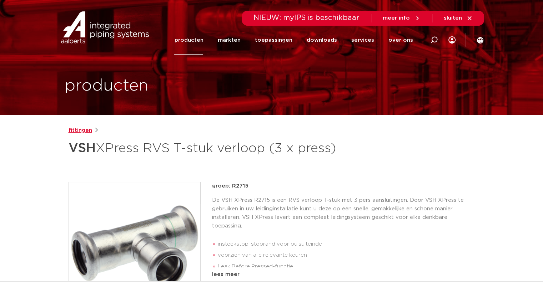
click at [83, 130] on link "fittingen" at bounding box center [81, 130] width 24 height 9
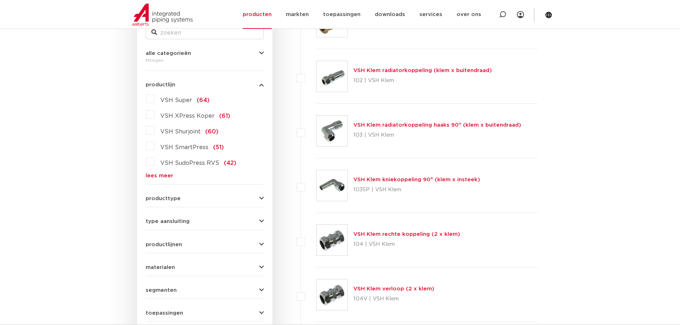
scroll to position [107, 0]
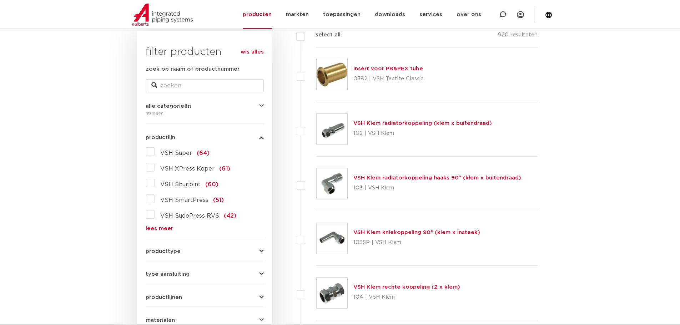
click at [155, 198] on label "VSH SmartPress (51)" at bounding box center [189, 198] width 69 height 11
click at [0, 0] on input "VSH SmartPress (51)" at bounding box center [0, 0] width 0 height 0
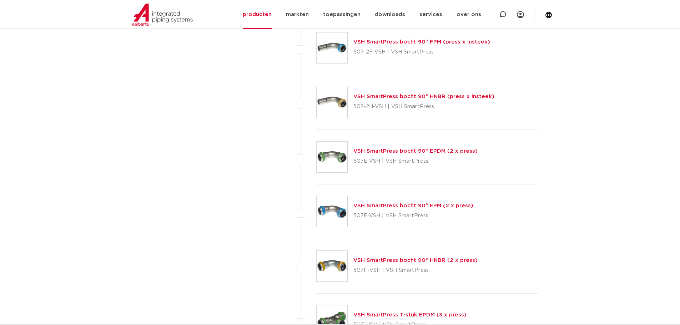
scroll to position [1178, 0]
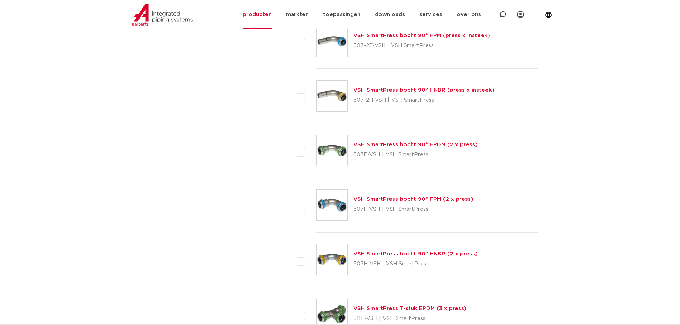
click at [367, 201] on link "VSH SmartPress bocht 90° FPM (2 x press)" at bounding box center [413, 199] width 120 height 5
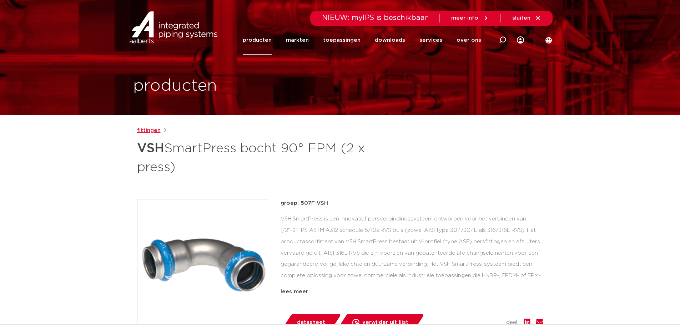
click at [149, 129] on link "fittingen" at bounding box center [149, 130] width 24 height 9
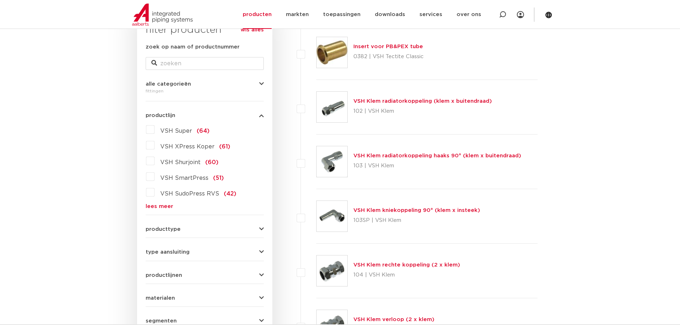
scroll to position [143, 0]
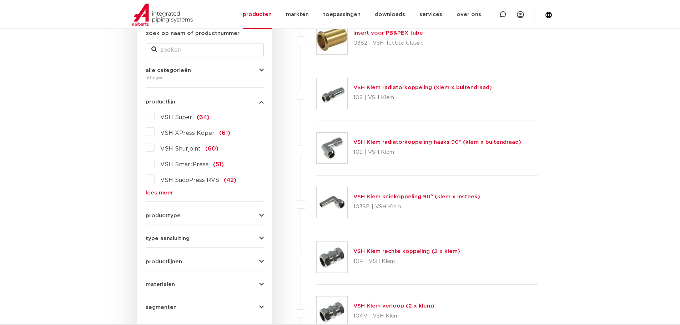
click at [162, 282] on span "materialen" at bounding box center [160, 284] width 29 height 5
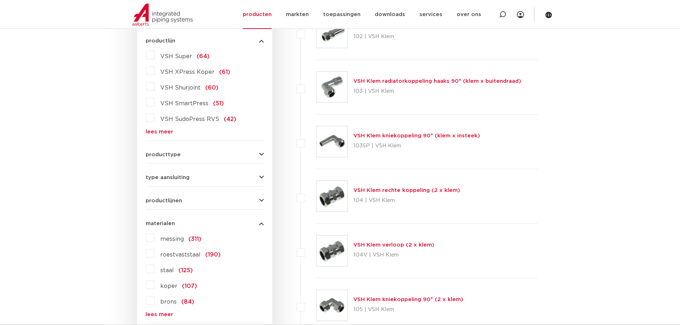
scroll to position [214, 0]
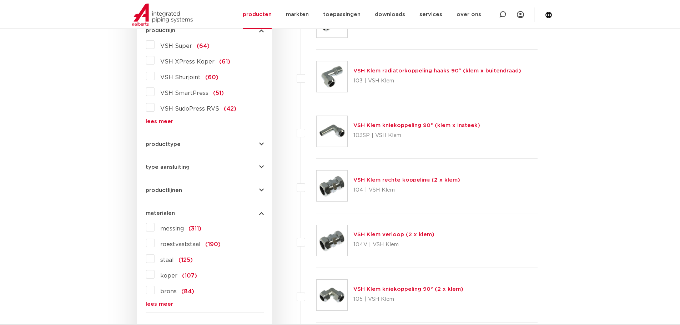
click at [155, 242] on label "roestvaststaal (190)" at bounding box center [188, 242] width 66 height 11
click at [0, 0] on input "roestvaststaal (190)" at bounding box center [0, 0] width 0 height 0
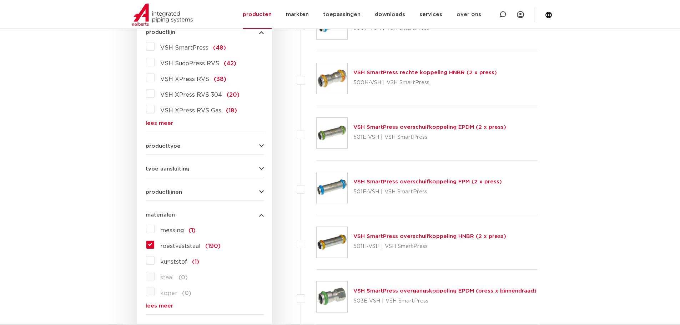
scroll to position [214, 0]
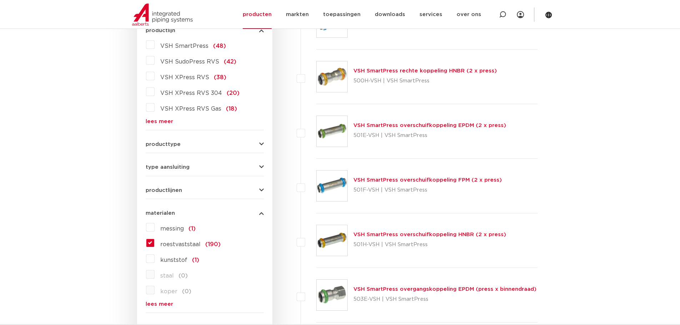
click at [155, 44] on label "VSH SmartPress (48)" at bounding box center [190, 44] width 71 height 11
click at [0, 0] on input "VSH SmartPress (48)" at bounding box center [0, 0] width 0 height 0
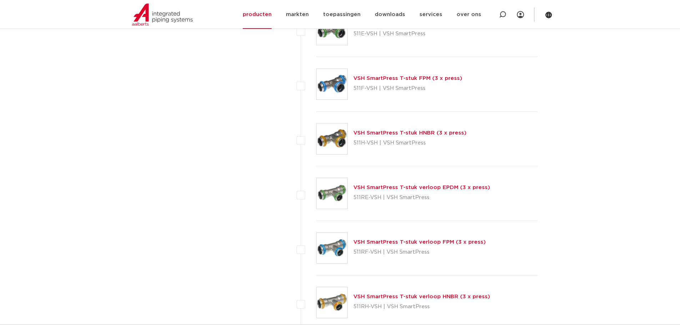
scroll to position [1464, 0]
click at [379, 242] on link "VSH SmartPress T-stuk verloop FPM (3 x press)" at bounding box center [419, 241] width 132 height 5
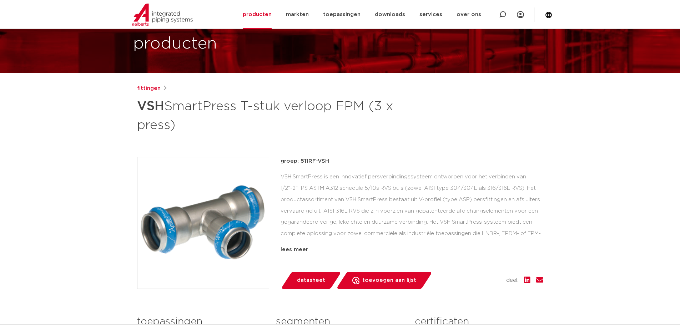
scroll to position [36, 0]
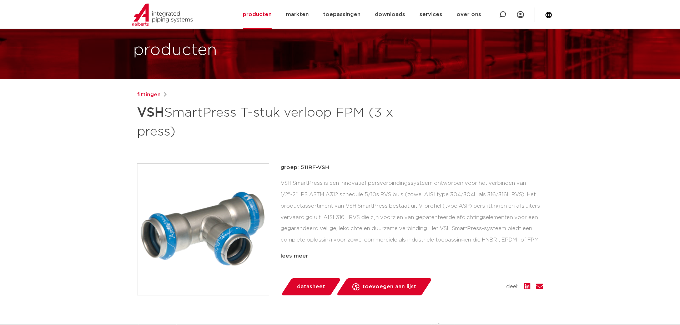
drag, startPoint x: 176, startPoint y: 131, endPoint x: 133, endPoint y: 119, distance: 45.0
click at [133, 119] on div "fittingen VSH SmartPress T-stuk verloop FPM (3 x press) groep: 511RF-VSH comple…" at bounding box center [340, 262] width 418 height 342
copy h1 "VSH SmartPress T-stuk verloop FPM (3 x press)"
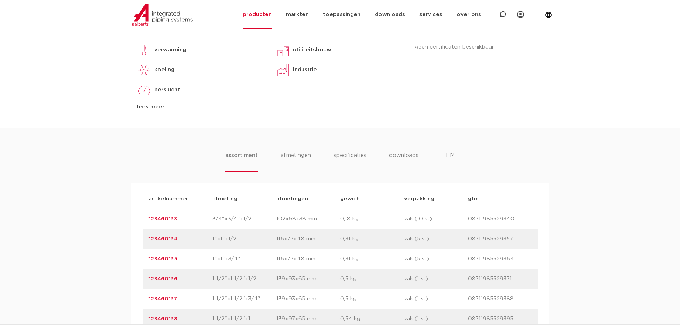
scroll to position [357, 0]
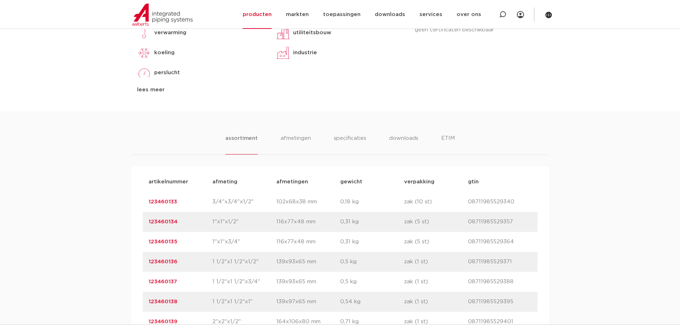
drag, startPoint x: 179, startPoint y: 241, endPoint x: 138, endPoint y: 242, distance: 41.4
click at [138, 242] on div "artikelnummer afmeting afmetingen gewicht verpakking gtin artikelnummer 1234601…" at bounding box center [340, 281] width 418 height 231
copy link "123460135"
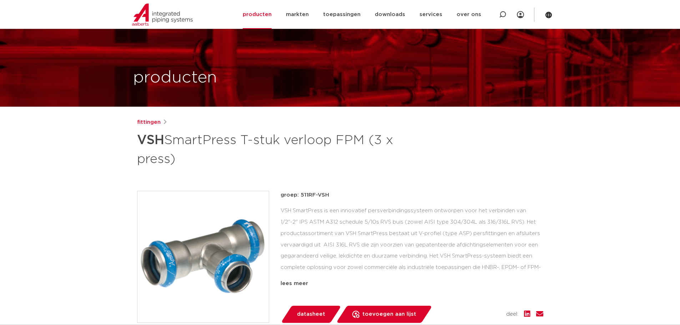
scroll to position [0, 0]
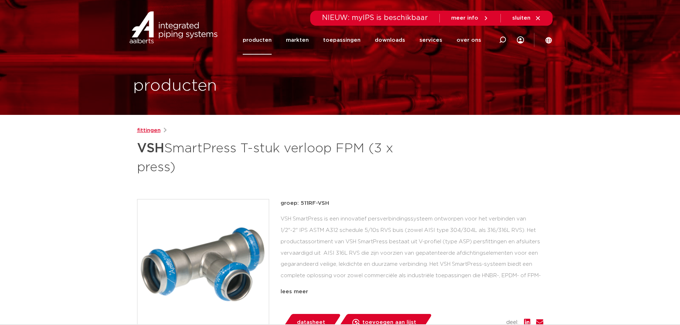
click at [144, 130] on link "fittingen" at bounding box center [149, 130] width 24 height 9
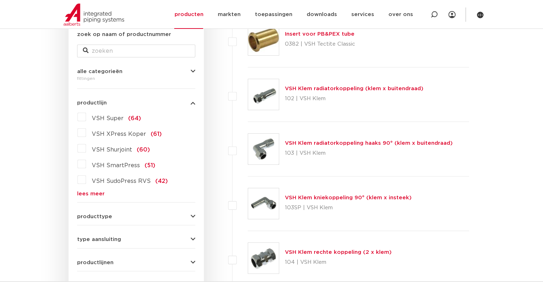
scroll to position [143, 0]
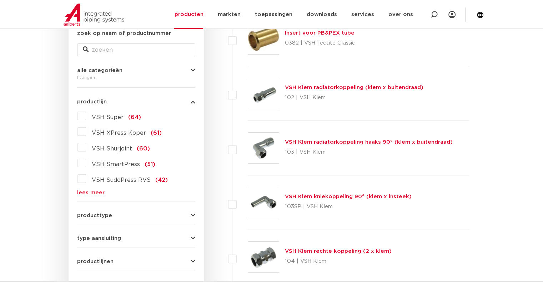
click at [97, 194] on link "lees meer" at bounding box center [136, 192] width 118 height 5
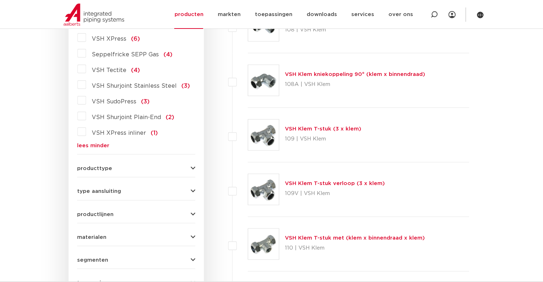
scroll to position [785, 0]
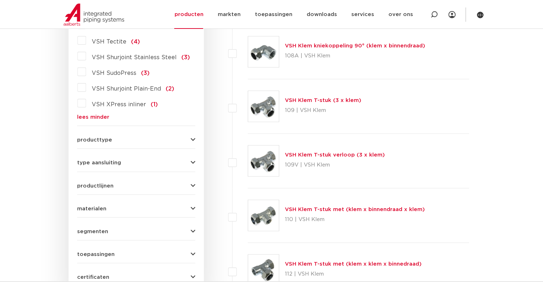
click at [102, 206] on span "materialen" at bounding box center [91, 208] width 29 height 5
click at [86, 233] on label "roestvaststaal (190)" at bounding box center [119, 238] width 66 height 11
click at [0, 0] on input "roestvaststaal (190)" at bounding box center [0, 0] width 0 height 0
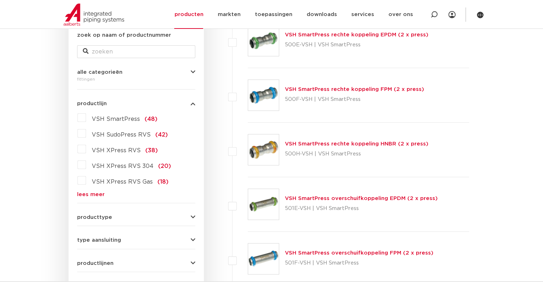
scroll to position [143, 0]
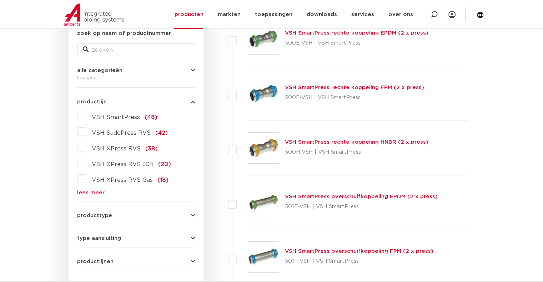
click at [86, 149] on label "VSH XPress RVS (38)" at bounding box center [122, 147] width 72 height 11
click at [0, 0] on input "VSH XPress RVS (38)" at bounding box center [0, 0] width 0 height 0
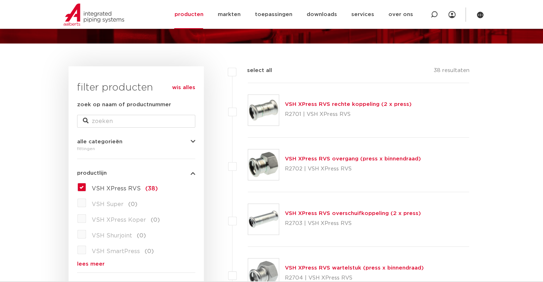
scroll to position [107, 0]
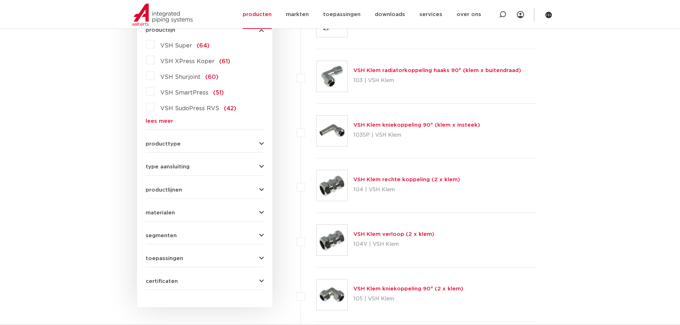
scroll to position [214, 0]
click at [165, 214] on span "materialen" at bounding box center [160, 213] width 29 height 5
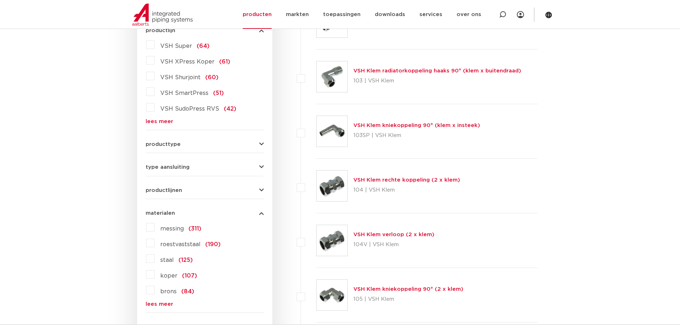
click at [155, 243] on label "roestvaststaal (190)" at bounding box center [188, 242] width 66 height 11
click at [0, 0] on input "roestvaststaal (190)" at bounding box center [0, 0] width 0 height 0
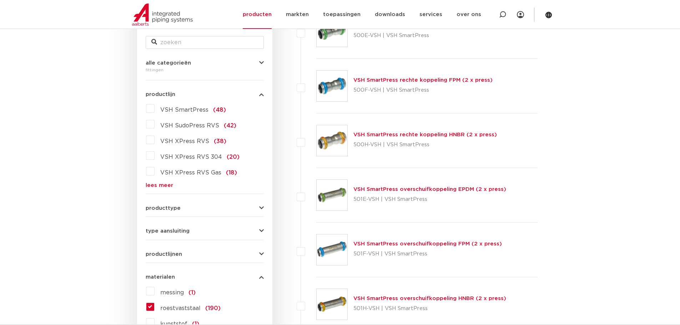
scroll to position [143, 0]
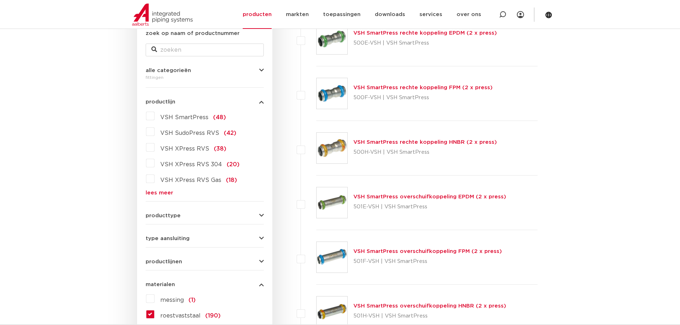
click at [155, 117] on label "VSH SmartPress (48)" at bounding box center [190, 115] width 71 height 11
click at [0, 0] on input "VSH SmartPress (48)" at bounding box center [0, 0] width 0 height 0
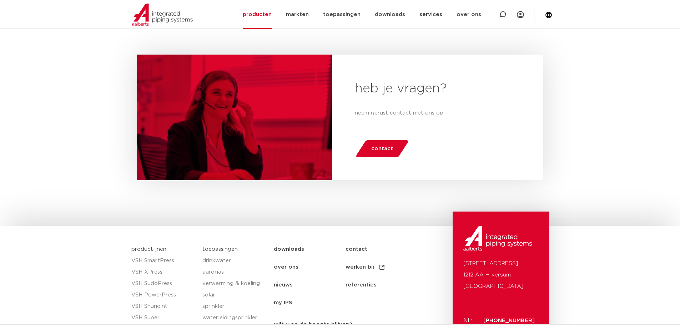
scroll to position [2884, 0]
